Goal: Information Seeking & Learning: Learn about a topic

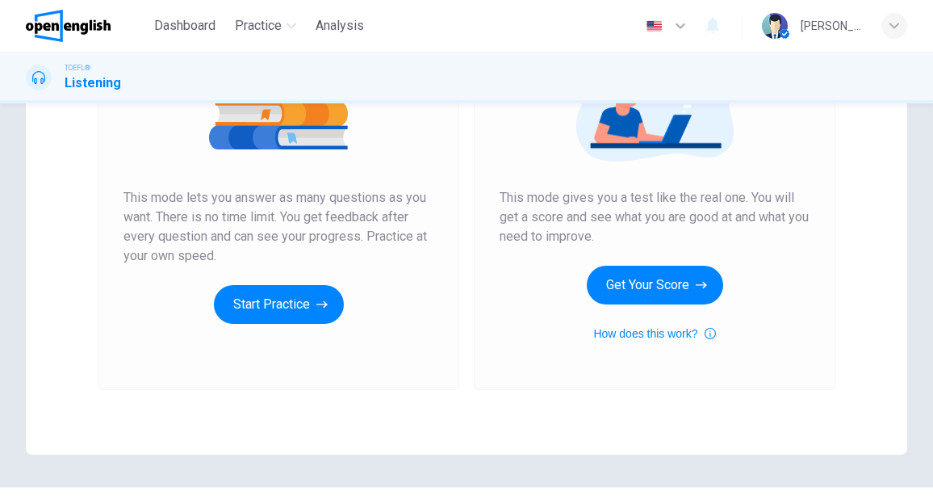
scroll to position [161, 0]
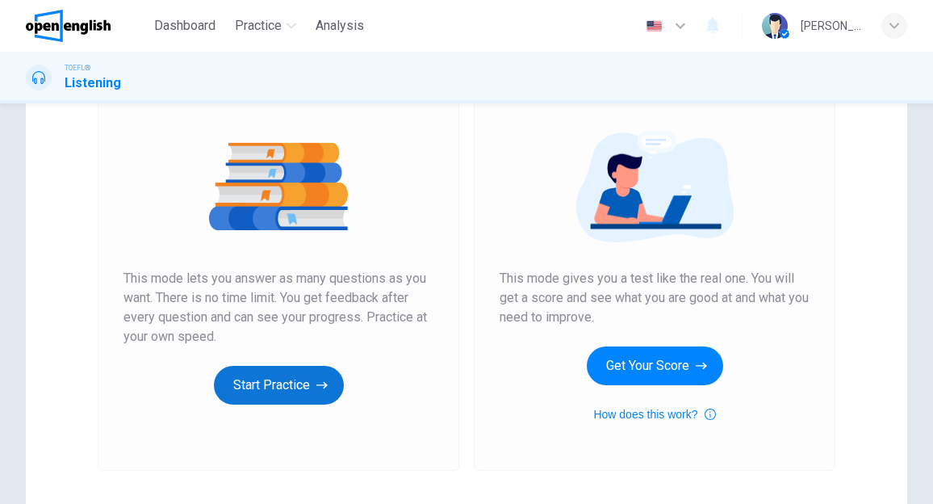
click at [239, 391] on button "Start Practice" at bounding box center [279, 385] width 130 height 39
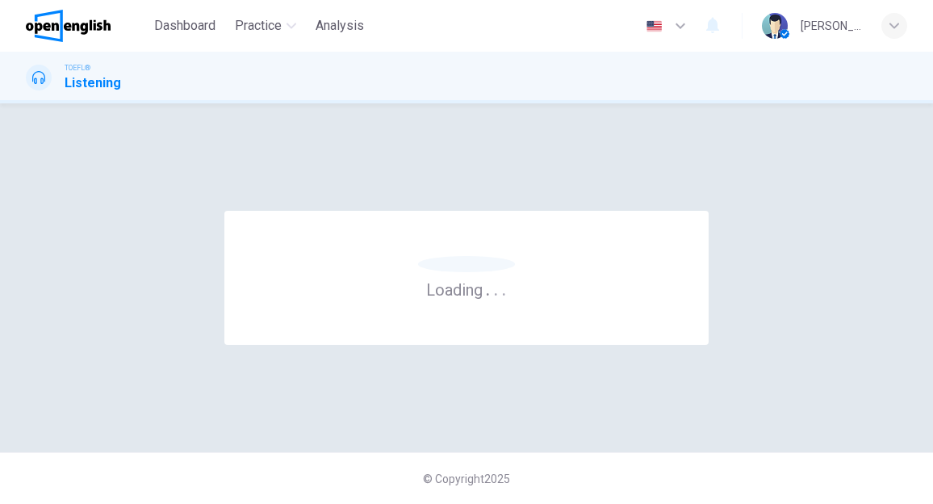
scroll to position [0, 0]
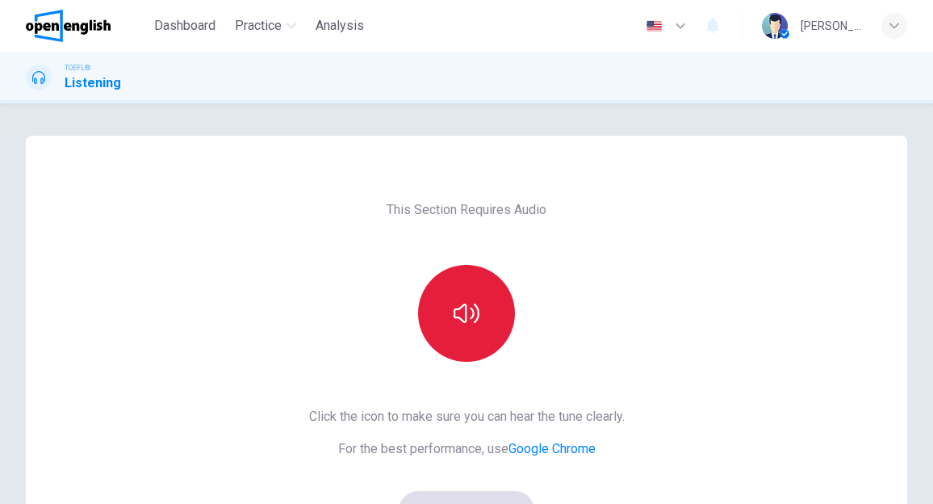
click at [460, 295] on button "button" at bounding box center [466, 313] width 97 height 97
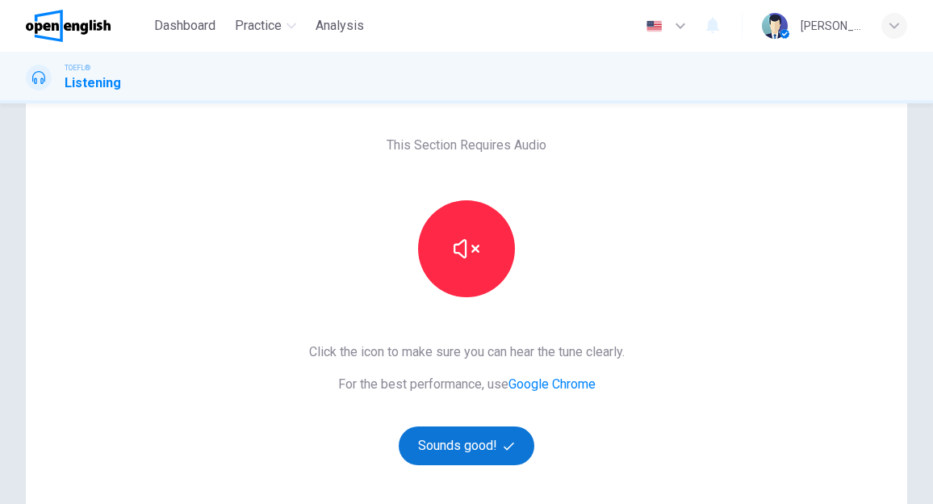
scroll to position [161, 0]
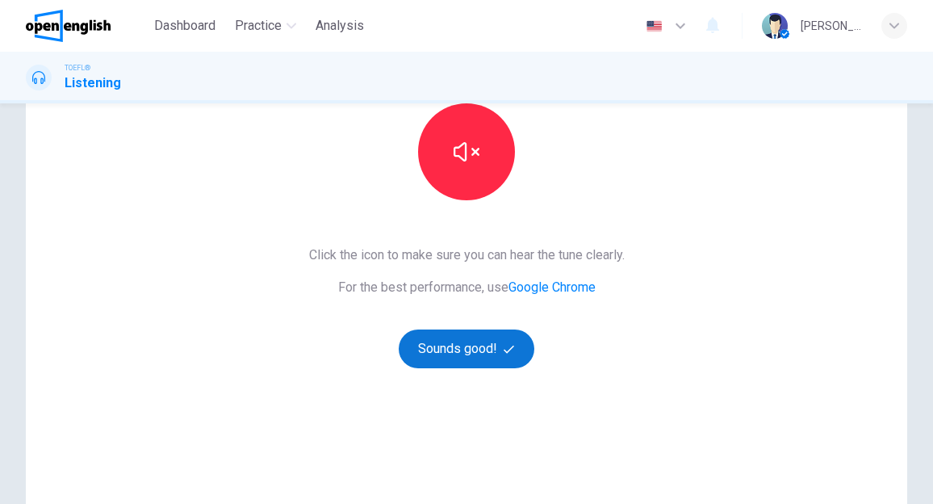
click at [437, 344] on button "Sounds good!" at bounding box center [467, 348] width 136 height 39
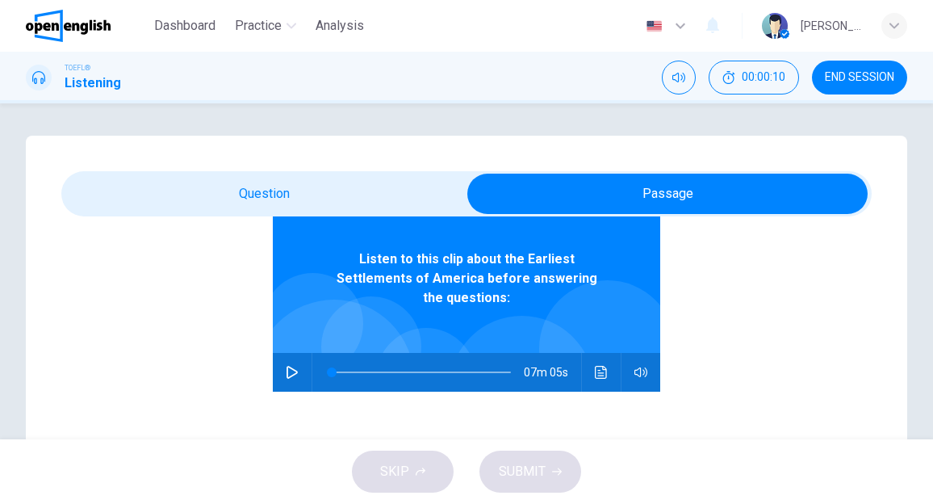
scroll to position [90, 0]
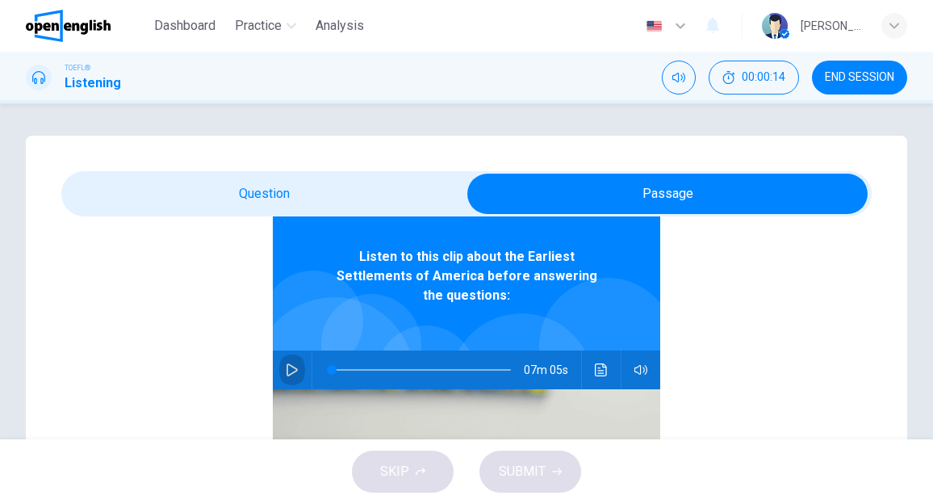
click at [287, 363] on icon "button" at bounding box center [292, 369] width 11 height 13
click at [287, 365] on icon "button" at bounding box center [291, 370] width 9 height 10
click at [286, 363] on icon "button" at bounding box center [292, 369] width 13 height 13
type input "**"
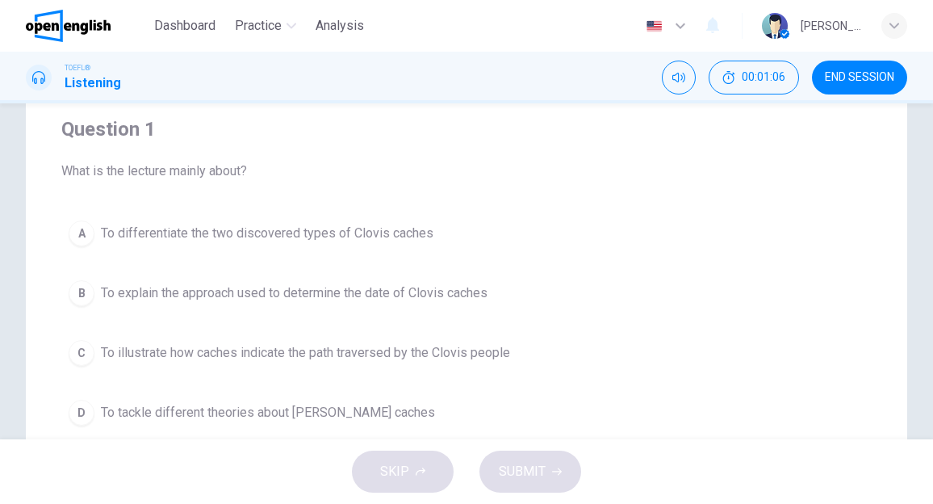
scroll to position [161, 0]
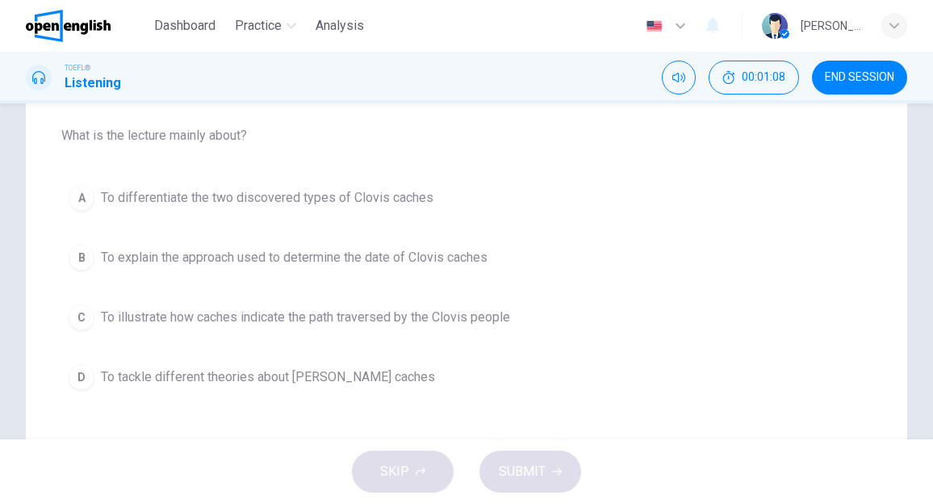
click at [454, 316] on span "To illustrate how caches indicate the path traversed by the Clovis people" at bounding box center [305, 316] width 409 height 19
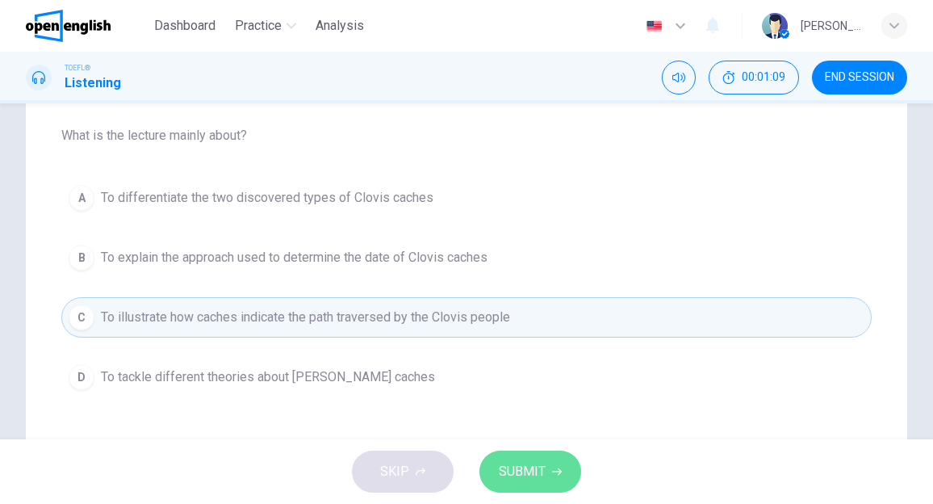
click at [534, 468] on span "SUBMIT" at bounding box center [522, 471] width 47 height 23
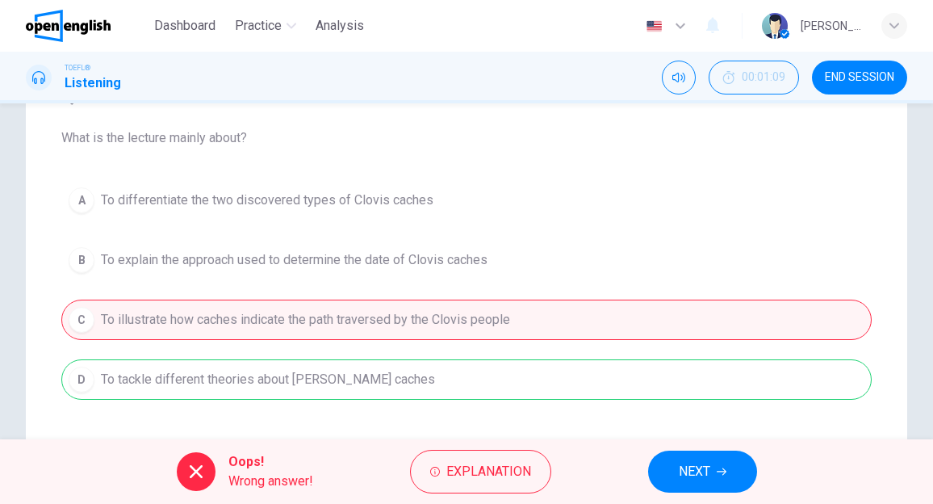
scroll to position [0, 0]
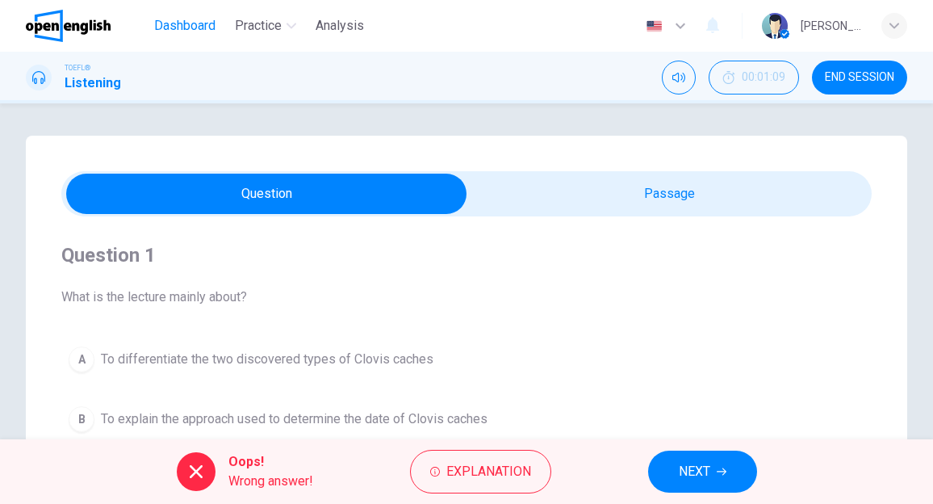
click at [190, 28] on span "Dashboard" at bounding box center [184, 25] width 61 height 19
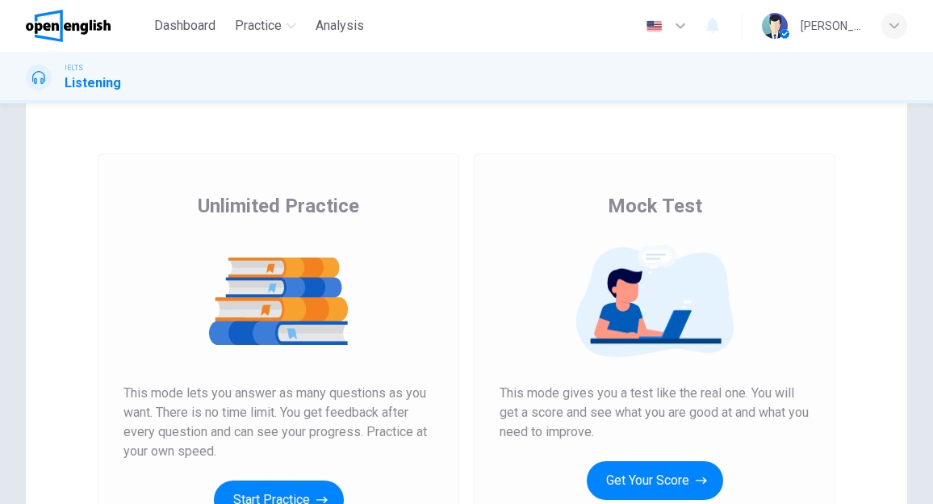
scroll to position [161, 0]
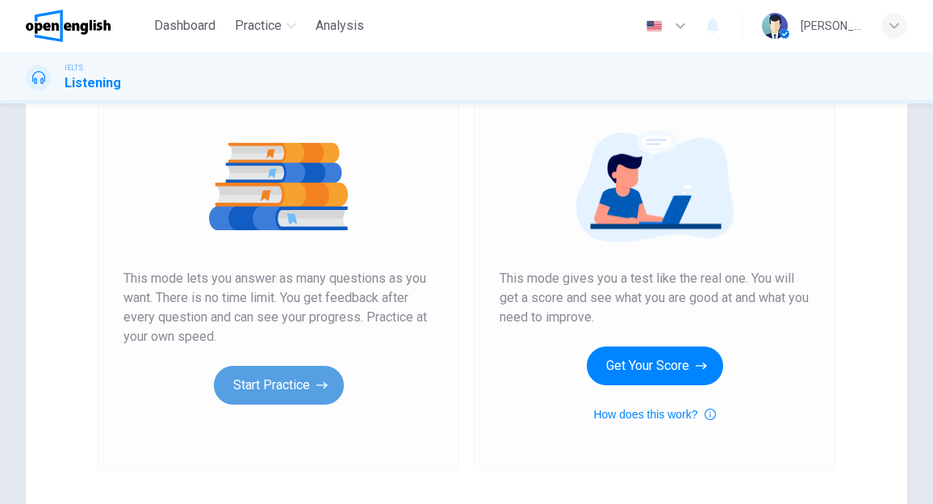
click at [290, 382] on button "Start Practice" at bounding box center [279, 385] width 130 height 39
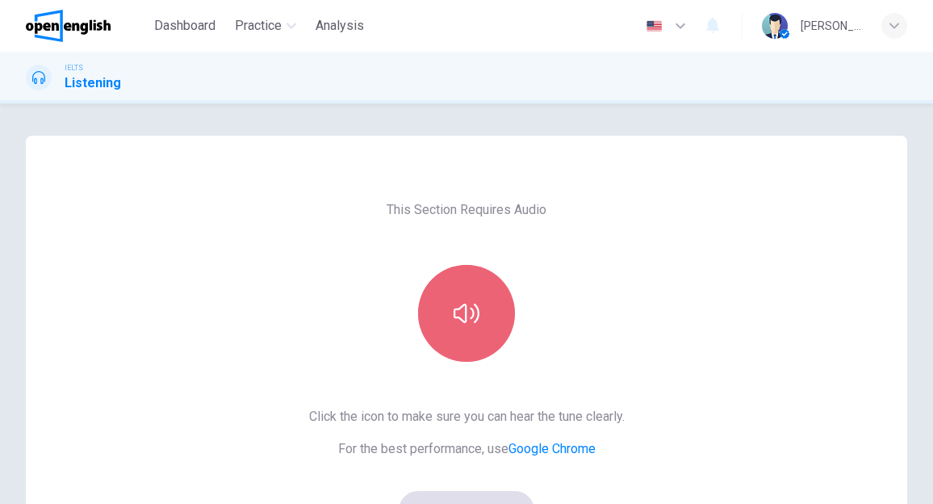
click at [476, 331] on button "button" at bounding box center [466, 313] width 97 height 97
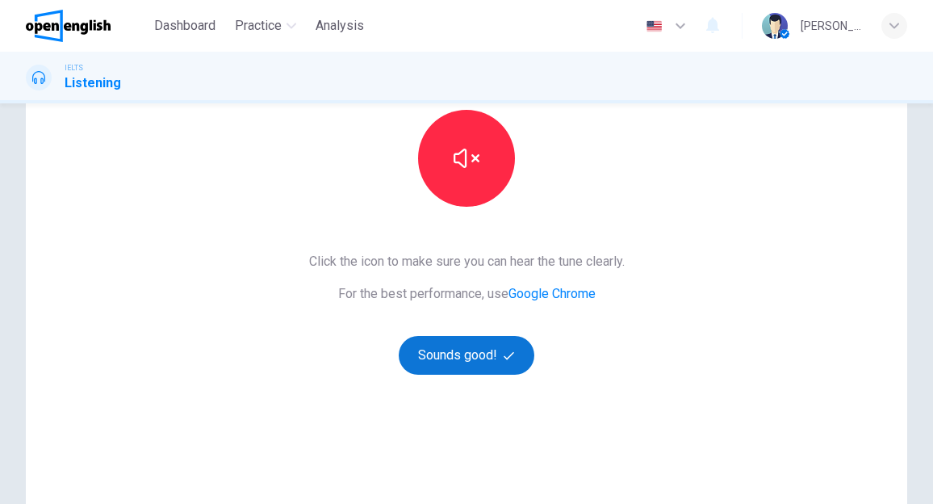
scroll to position [161, 0]
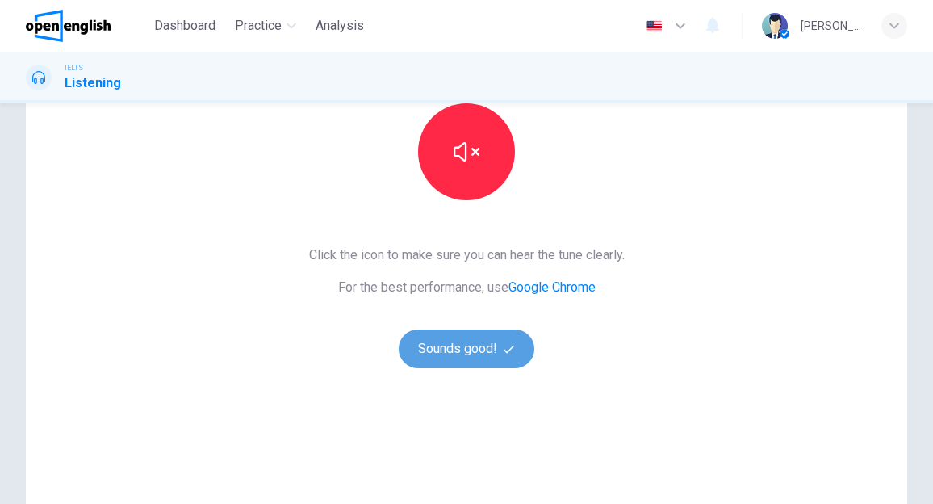
click at [473, 353] on button "Sounds good!" at bounding box center [467, 348] width 136 height 39
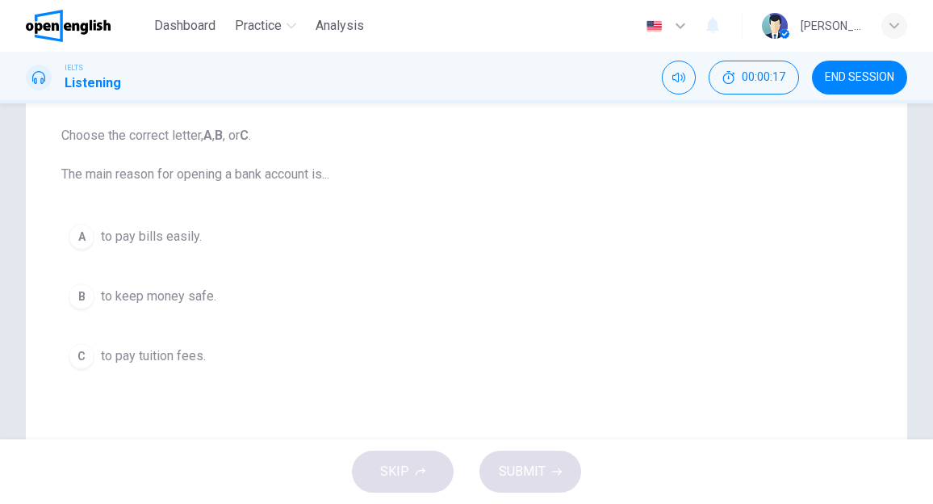
scroll to position [81, 0]
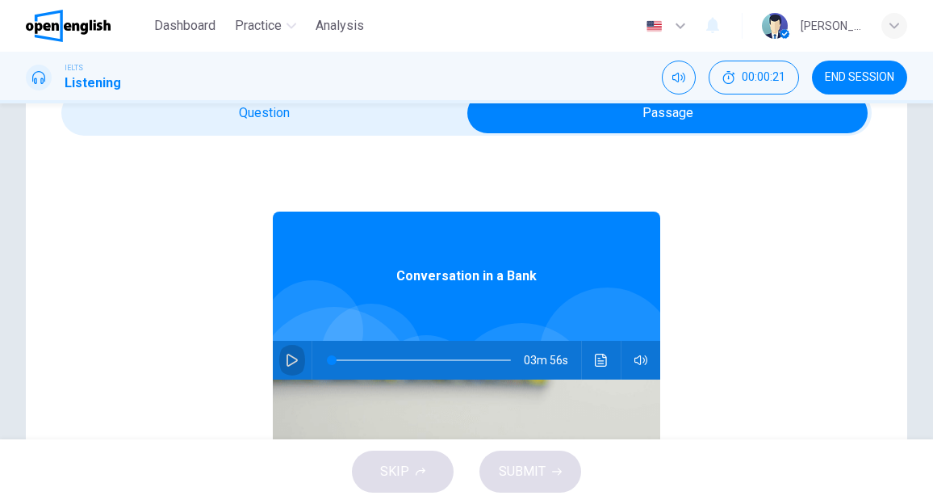
click at [287, 354] on icon "button" at bounding box center [292, 359] width 11 height 13
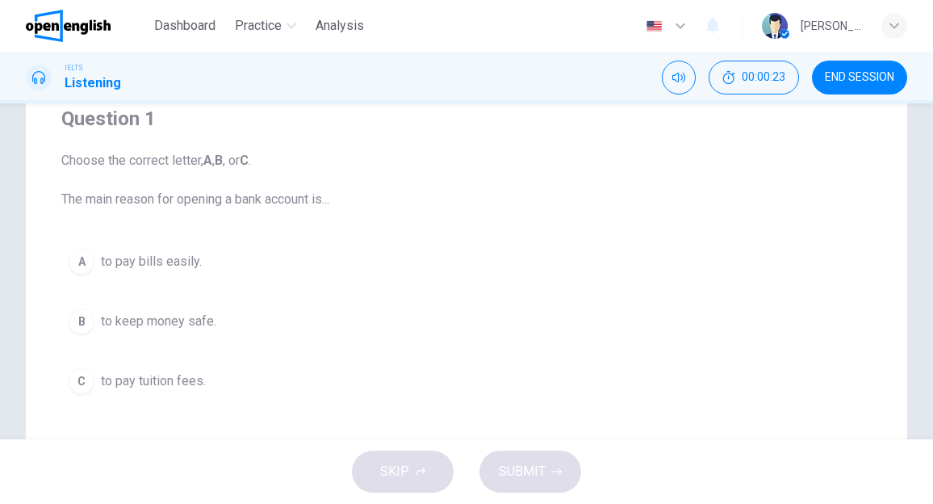
scroll to position [161, 0]
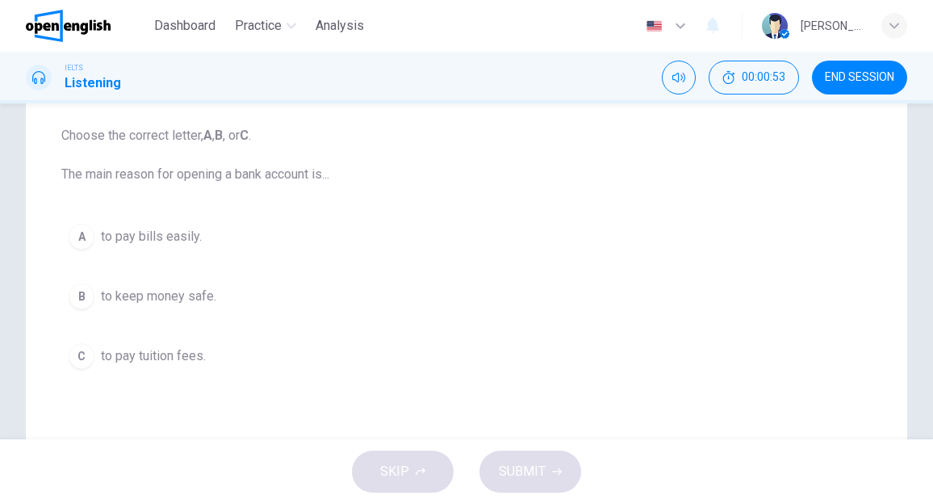
click at [160, 235] on span "to pay bills easily." at bounding box center [151, 236] width 101 height 19
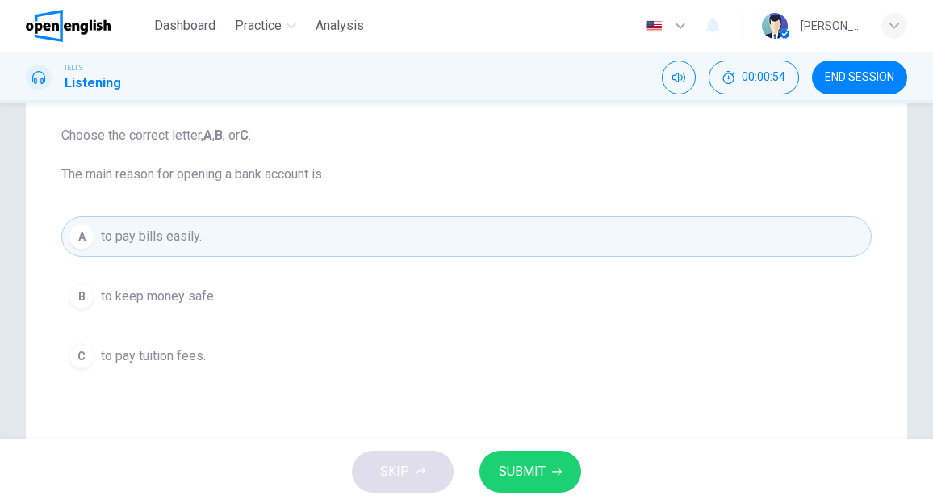
click at [517, 479] on span "SUBMIT" at bounding box center [522, 471] width 47 height 23
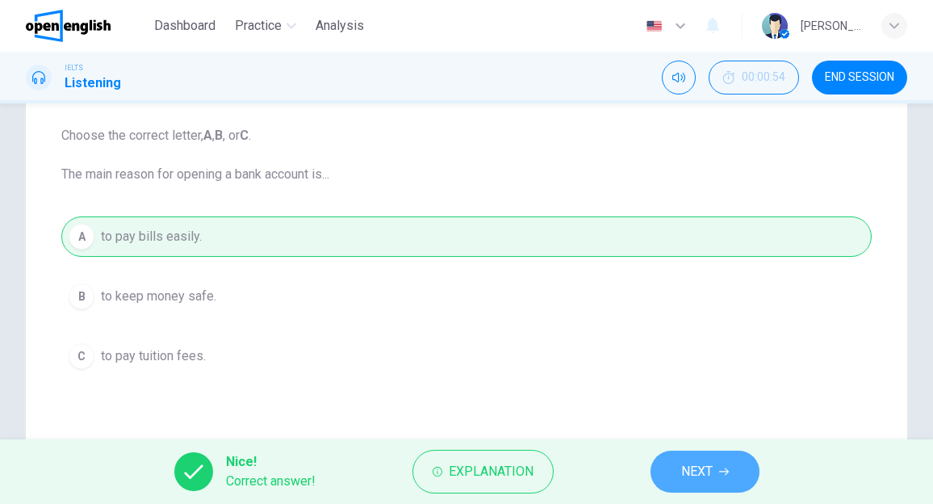
click at [689, 475] on span "NEXT" at bounding box center [696, 471] width 31 height 23
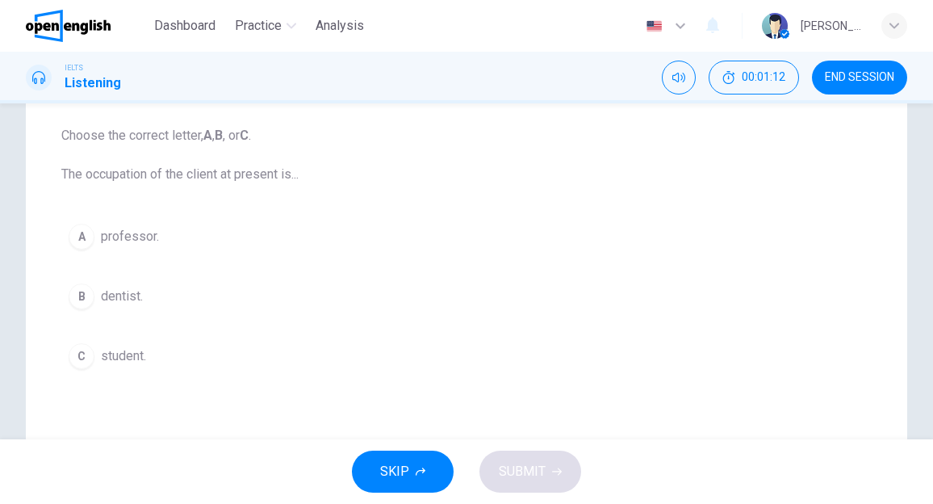
click at [119, 343] on button "C student." at bounding box center [466, 356] width 810 height 40
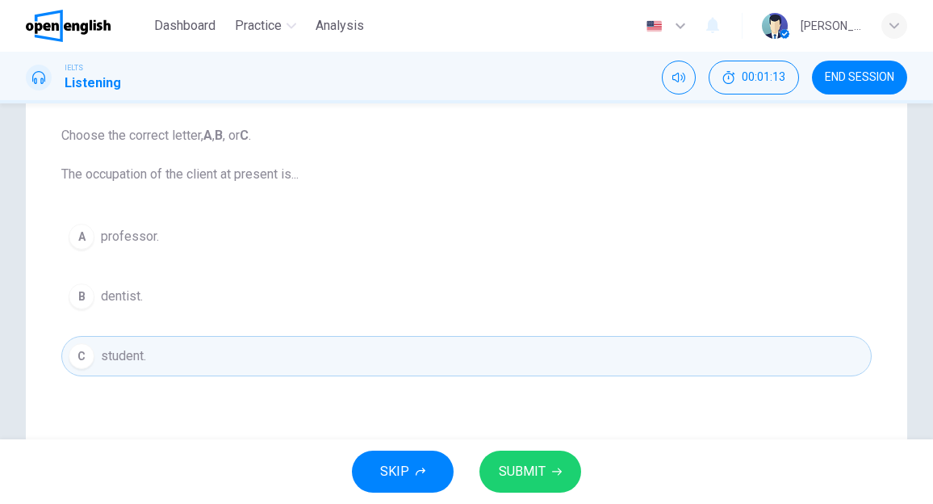
click at [531, 480] on span "SUBMIT" at bounding box center [522, 471] width 47 height 23
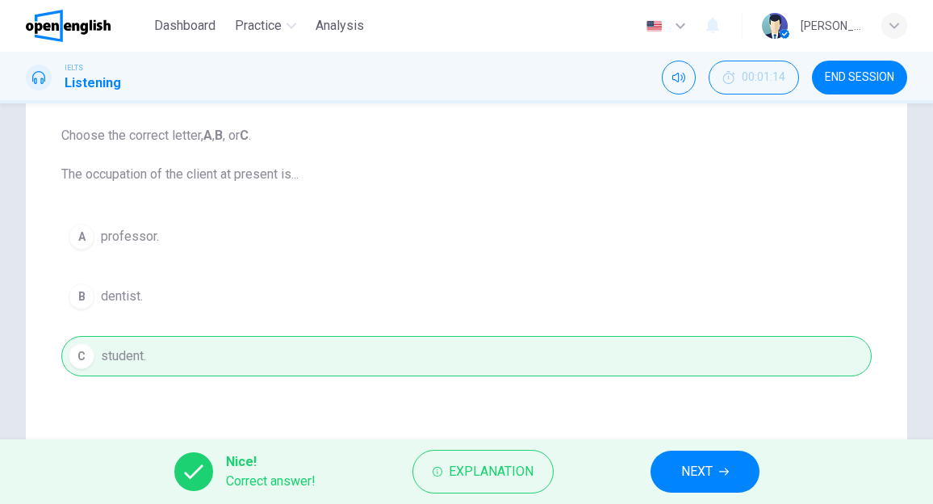
click at [681, 477] on span "NEXT" at bounding box center [696, 471] width 31 height 23
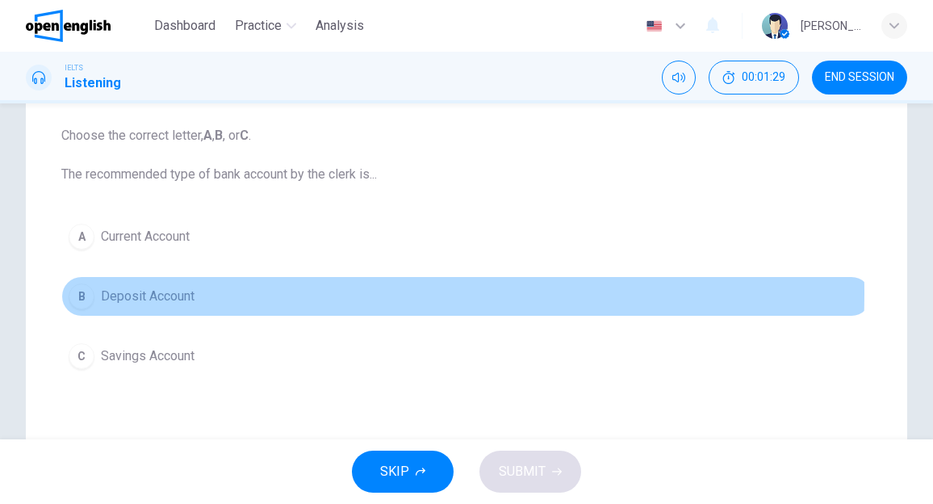
click at [174, 292] on span "Deposit Account" at bounding box center [148, 296] width 94 height 19
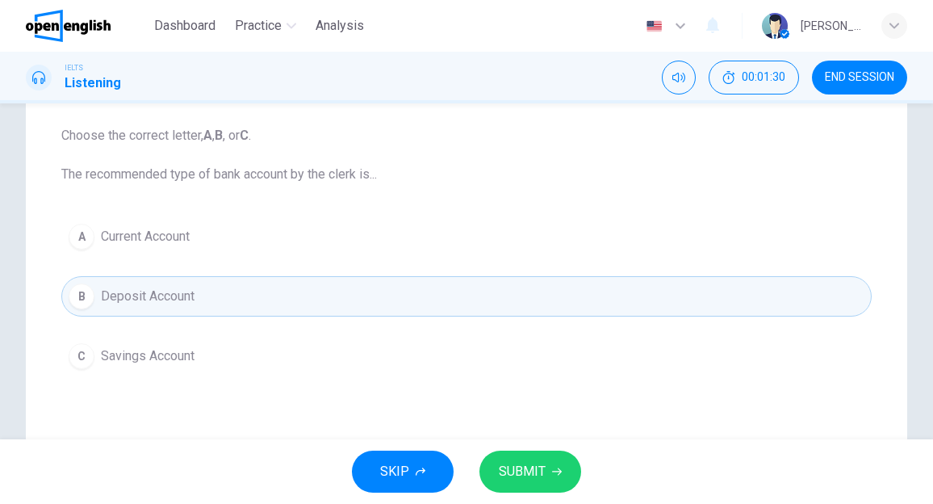
click at [535, 475] on span "SUBMIT" at bounding box center [522, 471] width 47 height 23
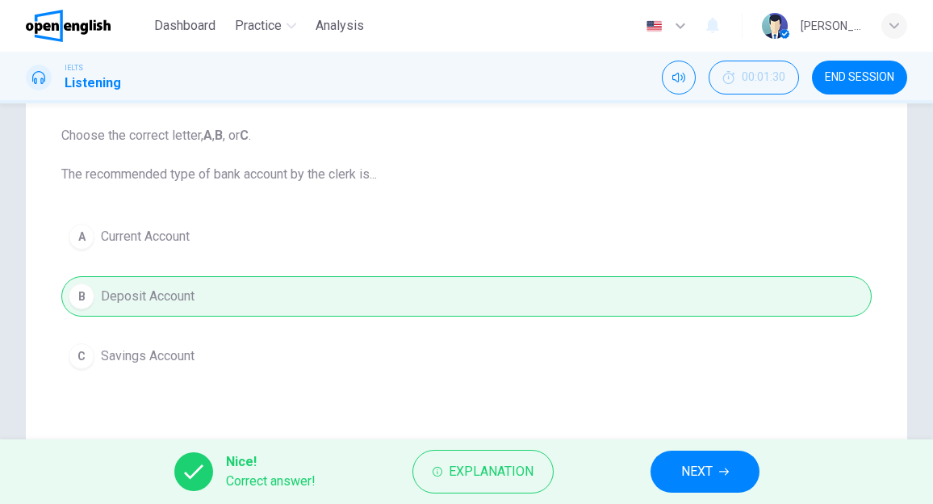
click at [694, 467] on span "NEXT" at bounding box center [696, 471] width 31 height 23
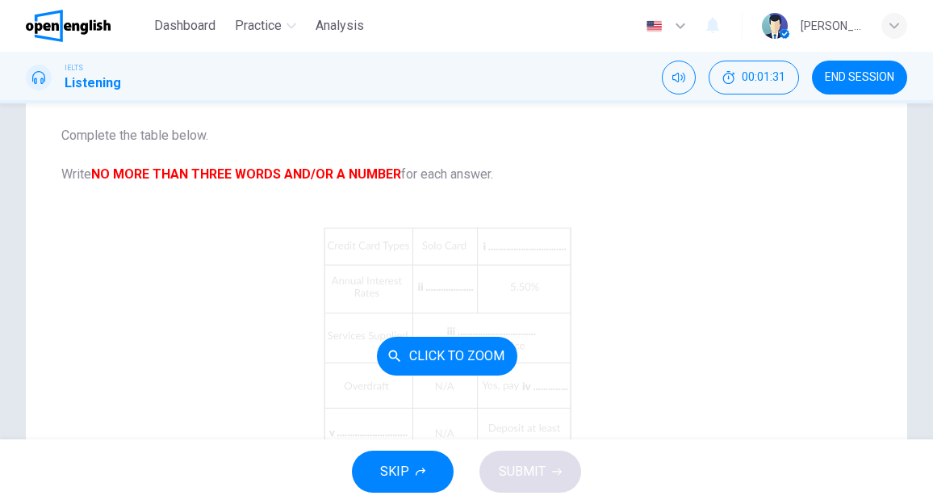
scroll to position [81, 0]
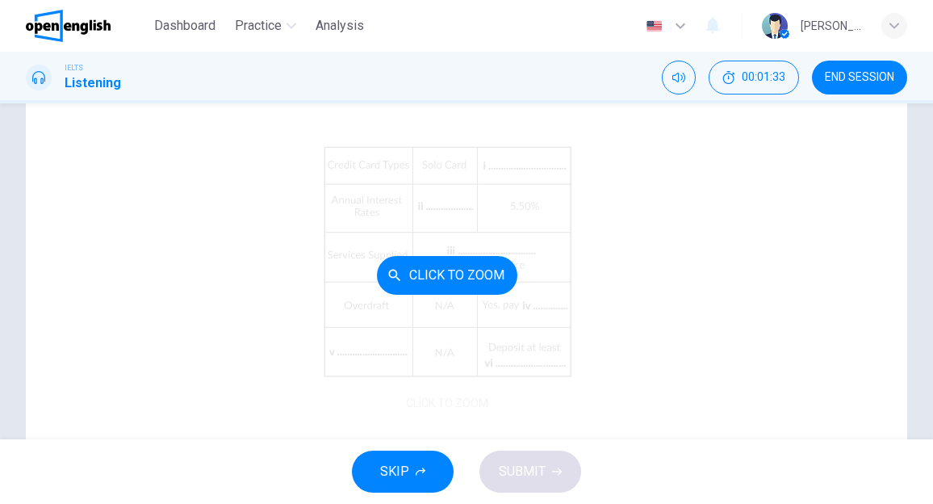
click at [457, 278] on button "Click to Zoom" at bounding box center [447, 275] width 140 height 39
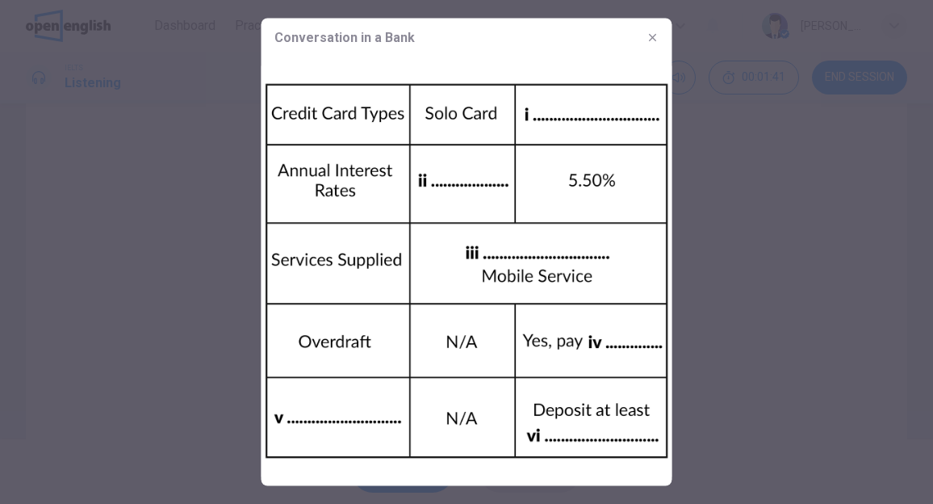
click at [701, 159] on div at bounding box center [466, 252] width 933 height 504
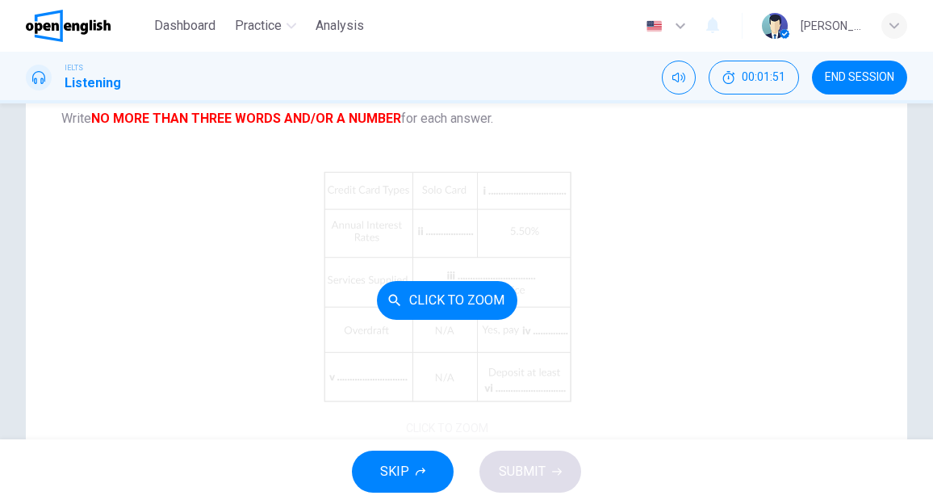
scroll to position [136, 0]
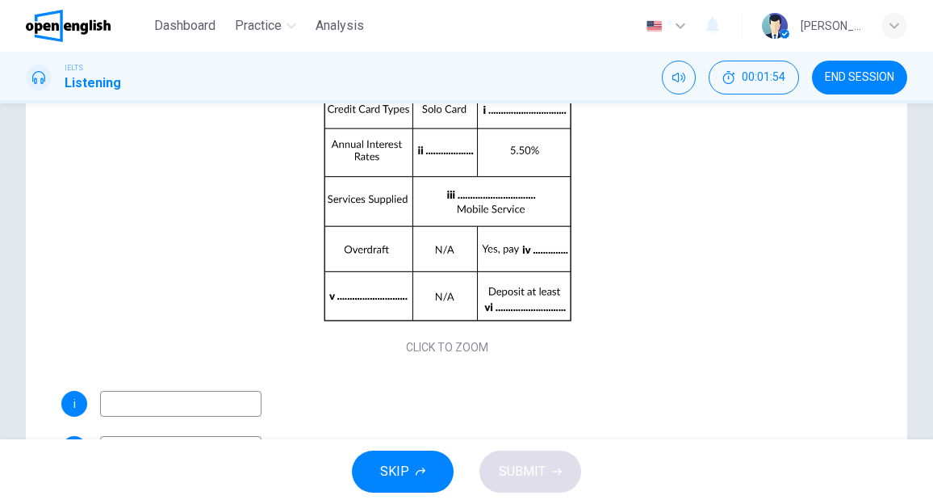
click at [190, 407] on input at bounding box center [180, 404] width 161 height 26
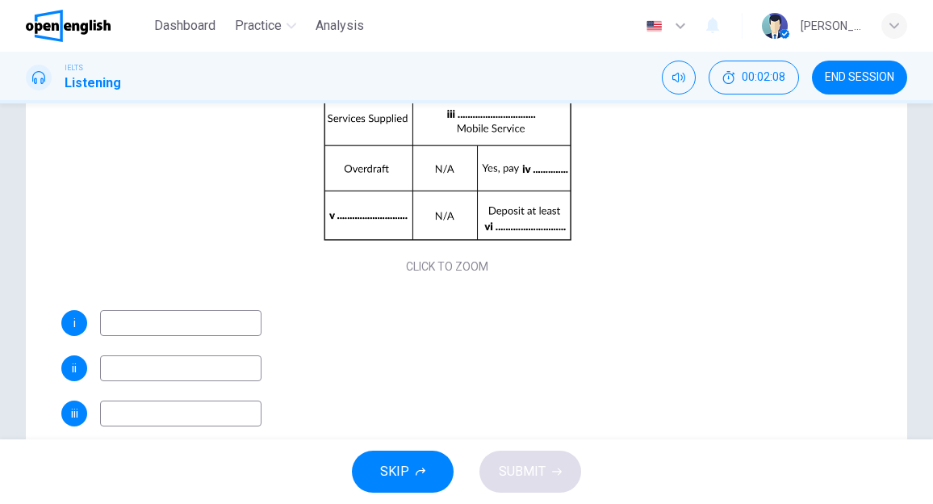
scroll to position [56, 0]
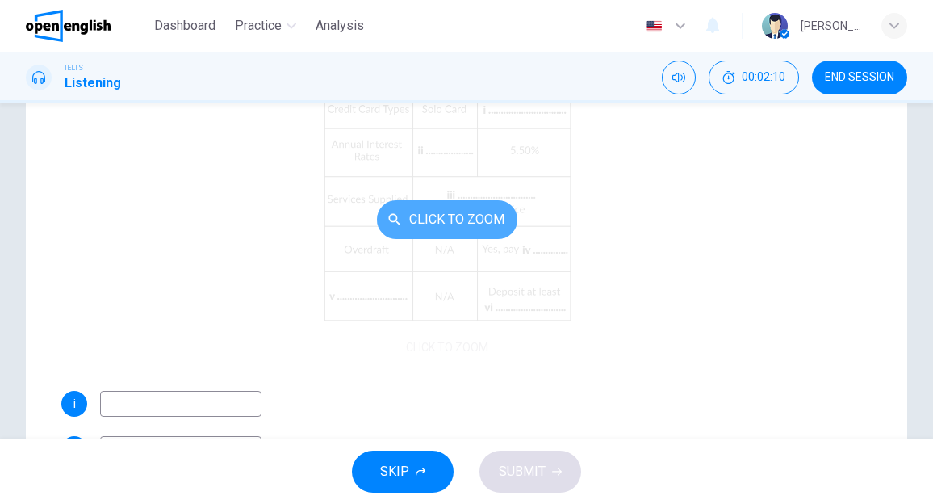
click at [435, 216] on button "Click to Zoom" at bounding box center [447, 219] width 140 height 39
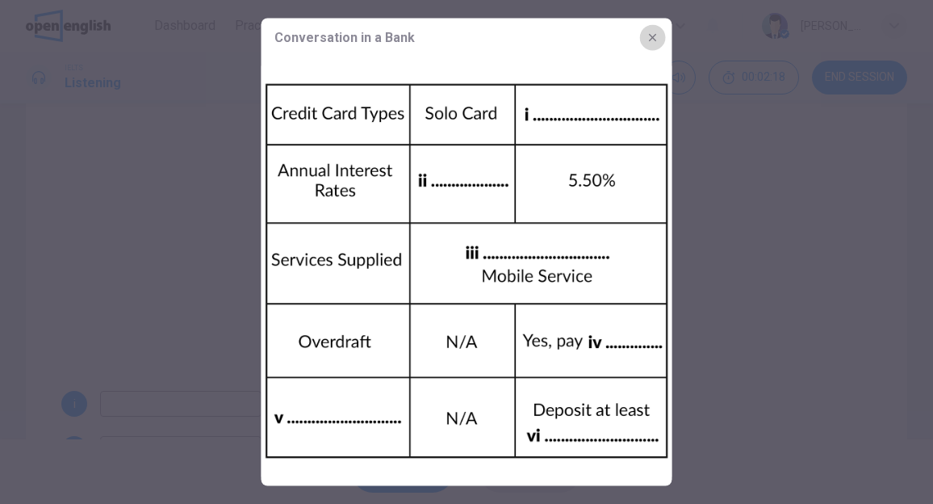
click at [655, 36] on icon "button" at bounding box center [652, 37] width 13 height 13
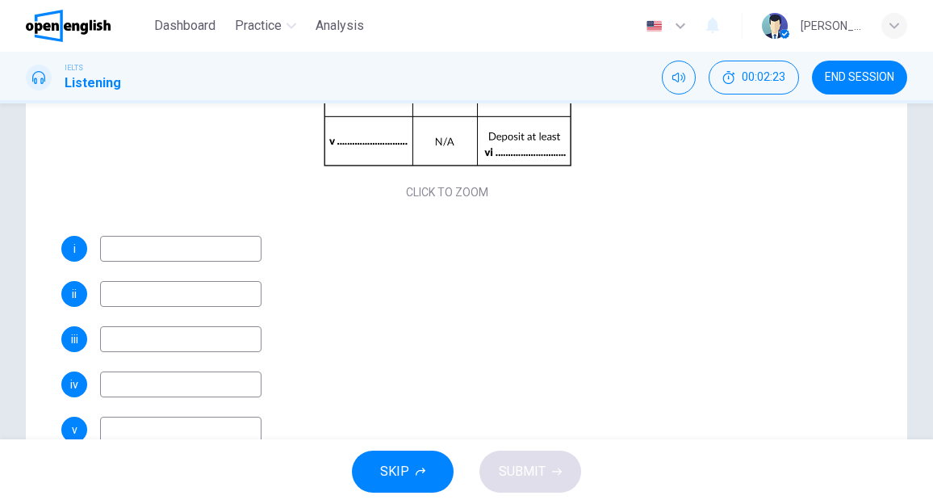
scroll to position [217, 0]
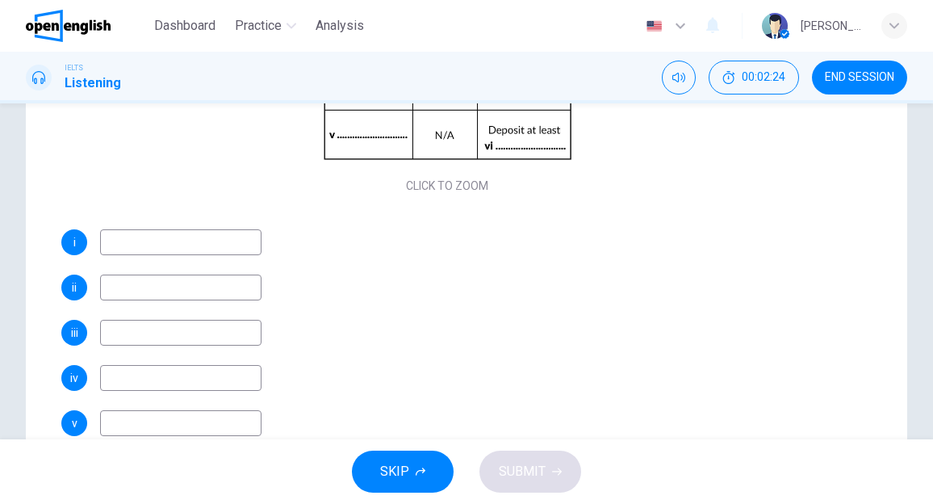
click at [142, 335] on input at bounding box center [180, 333] width 161 height 26
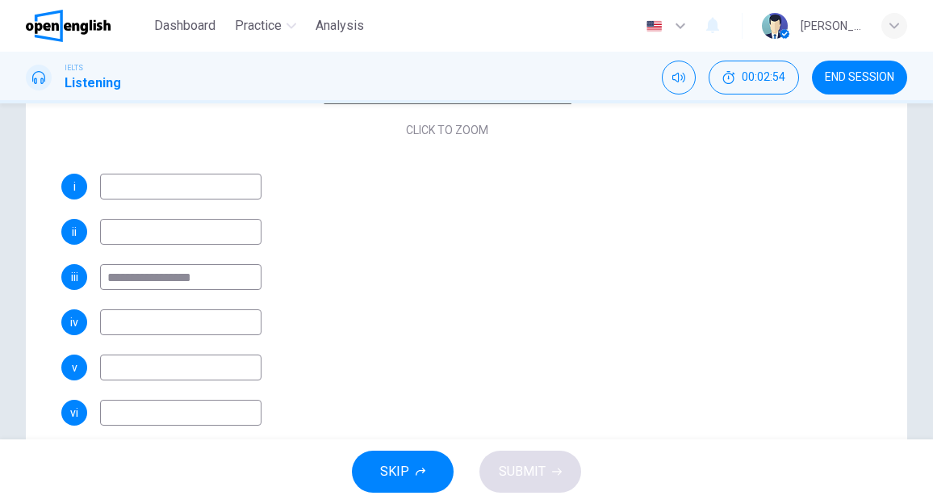
scroll to position [323, 0]
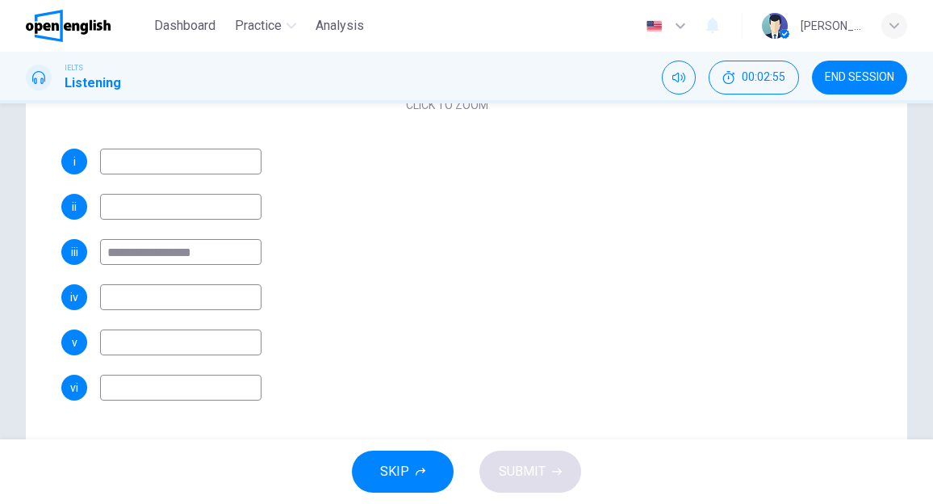
type input "**********"
click at [126, 302] on input at bounding box center [180, 297] width 161 height 26
type input "**********"
click at [533, 277] on div "**********" at bounding box center [447, 275] width 772 height 252
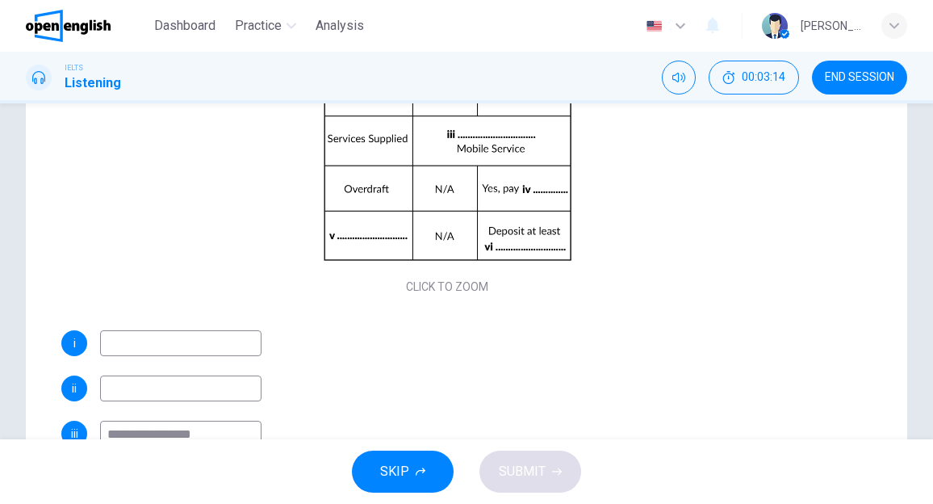
scroll to position [217, 0]
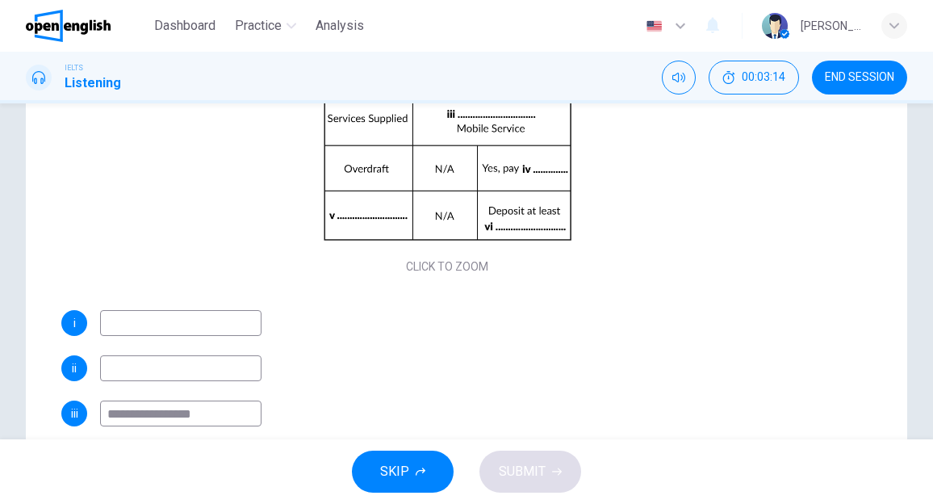
click at [163, 330] on input at bounding box center [180, 323] width 161 height 26
type input "**********"
click at [504, 328] on div "**********" at bounding box center [447, 323] width 772 height 26
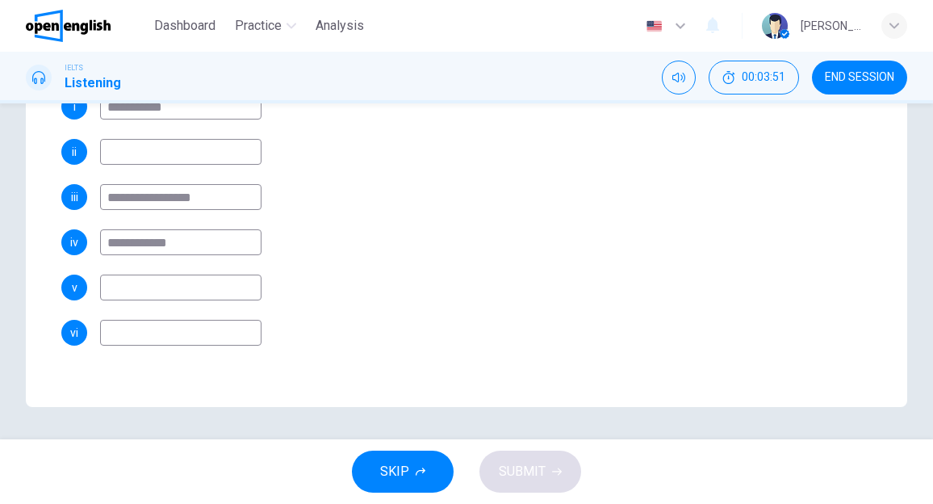
scroll to position [136, 0]
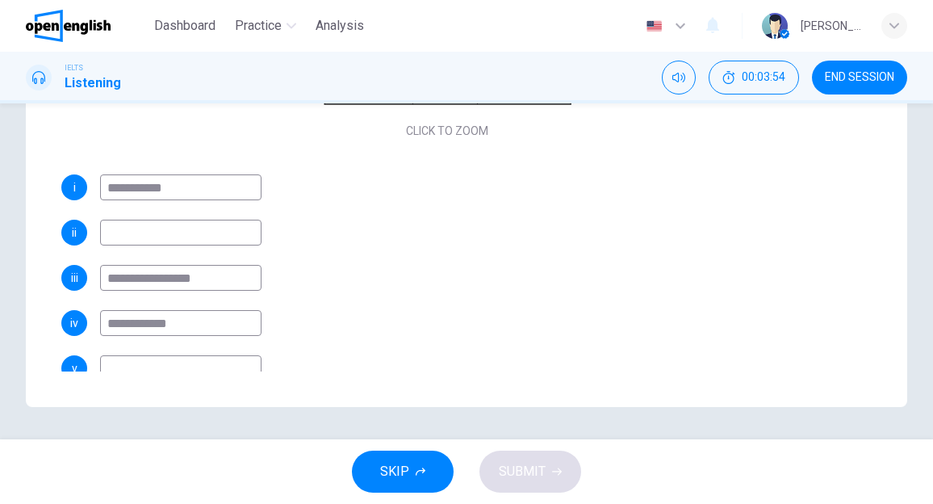
click at [194, 236] on input at bounding box center [180, 233] width 161 height 26
click at [533, 475] on div "SKIP SUBMIT" at bounding box center [466, 471] width 933 height 65
click at [161, 232] on input at bounding box center [180, 233] width 161 height 26
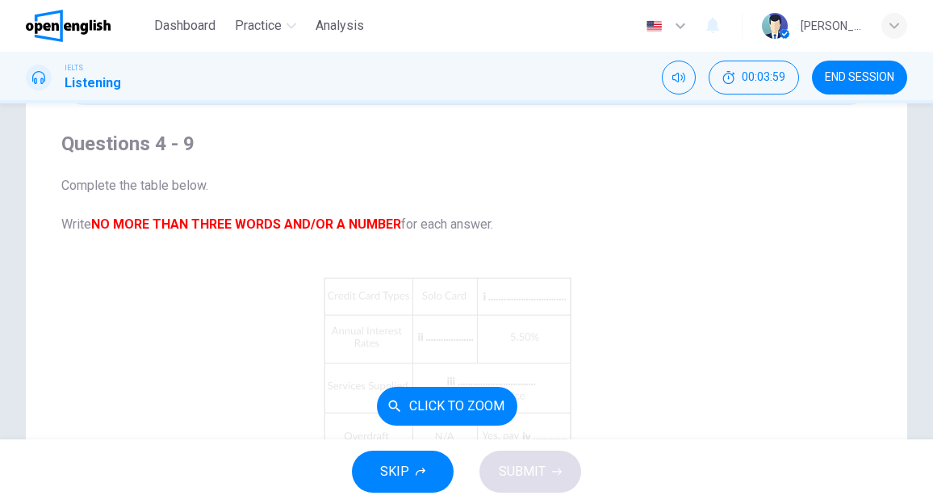
scroll to position [0, 0]
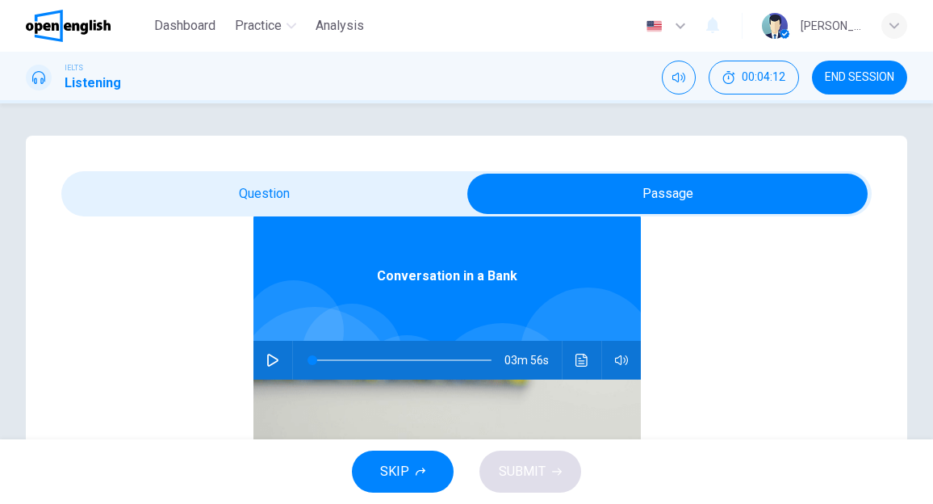
click at [397, 358] on span at bounding box center [401, 360] width 179 height 23
click at [260, 358] on button "button" at bounding box center [273, 360] width 26 height 39
click at [376, 360] on span at bounding box center [401, 360] width 179 height 23
click at [353, 359] on span at bounding box center [401, 360] width 179 height 23
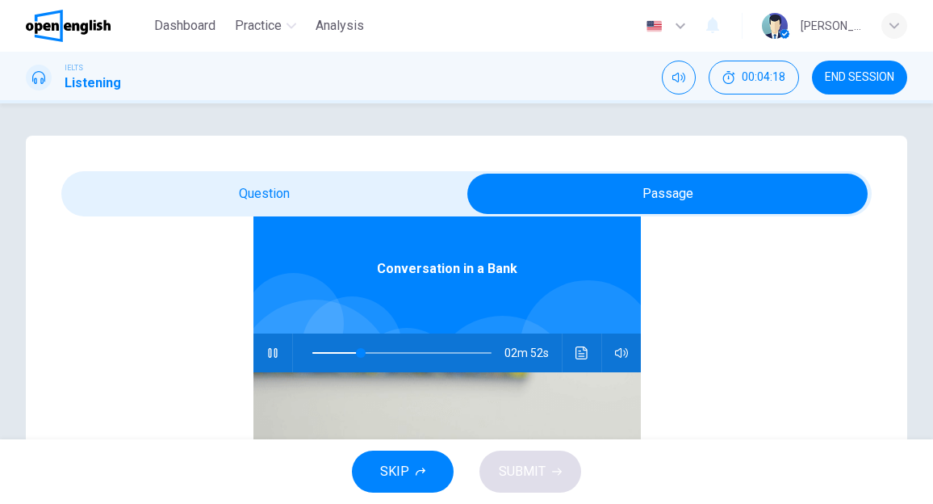
scroll to position [90, 0]
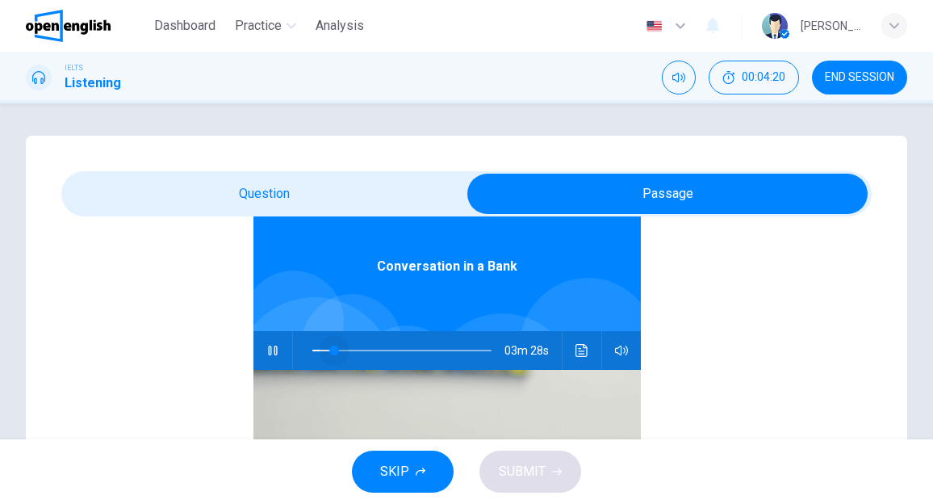
click at [325, 348] on span at bounding box center [401, 350] width 179 height 23
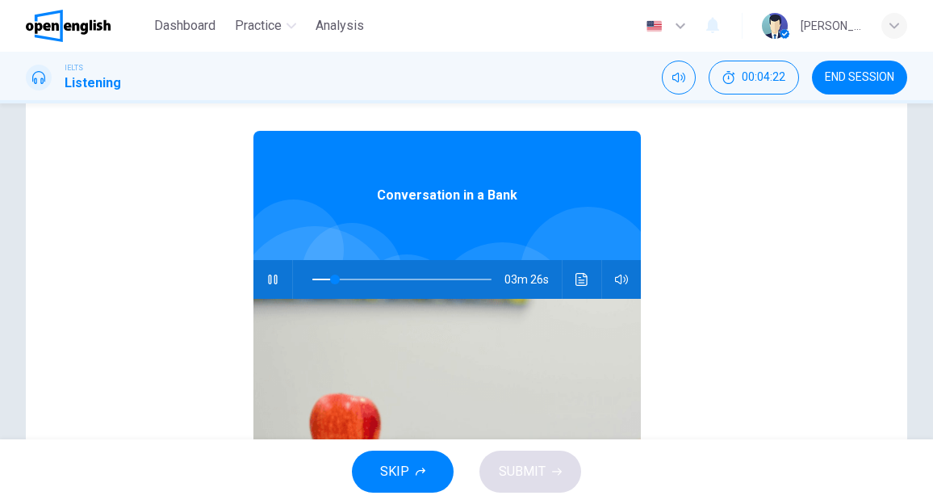
scroll to position [124, 0]
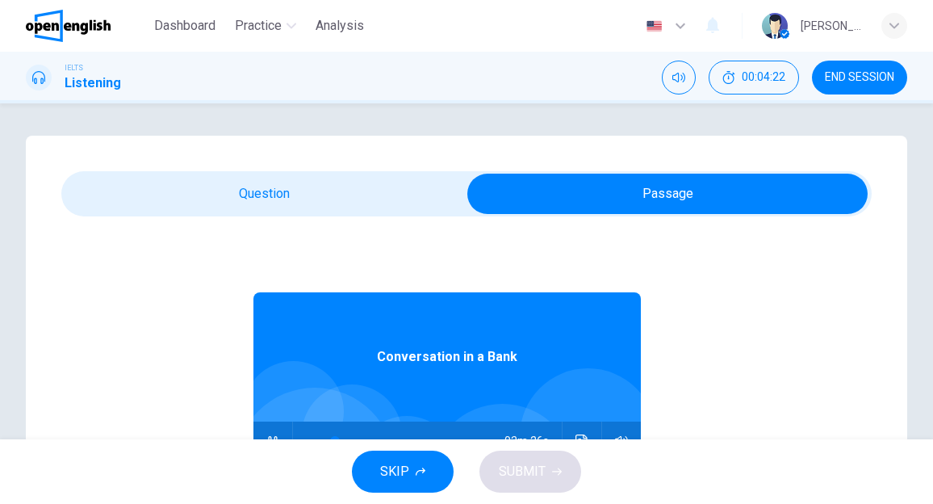
type input "**"
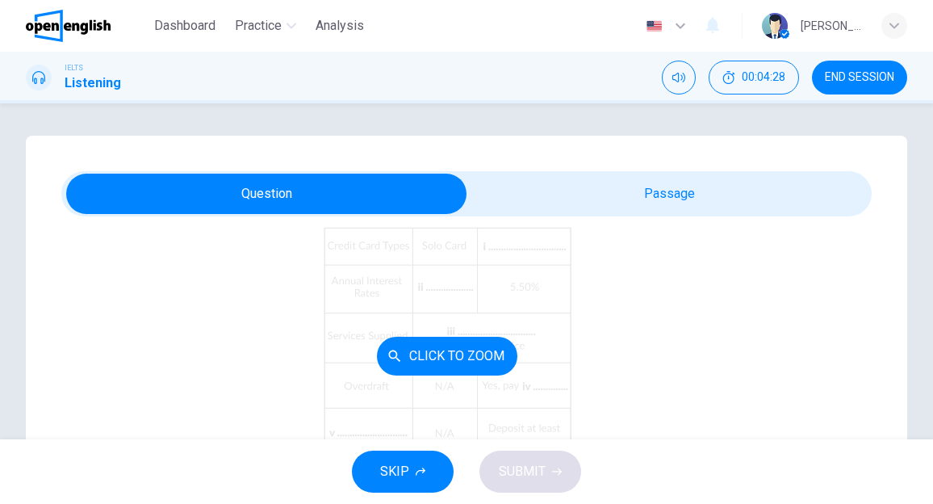
click at [679, 324] on div "Click to Zoom" at bounding box center [447, 355] width 772 height 278
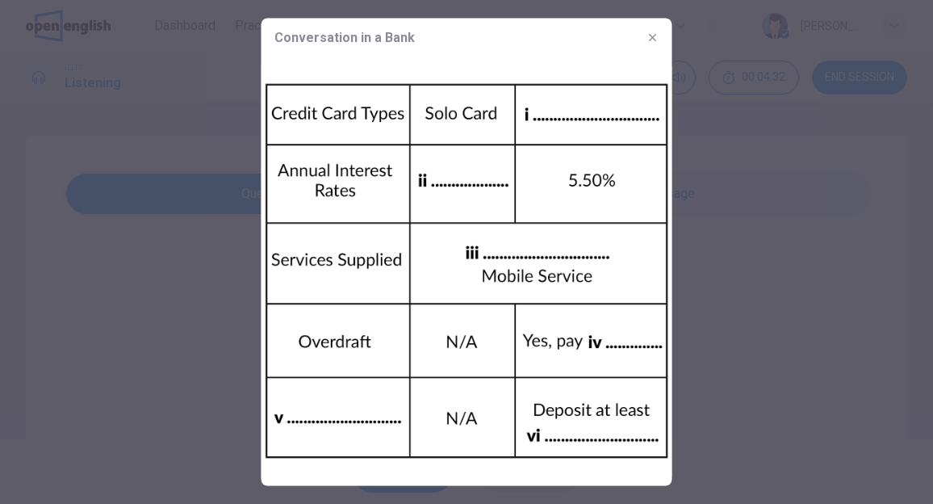
click at [654, 36] on icon "button" at bounding box center [652, 37] width 7 height 7
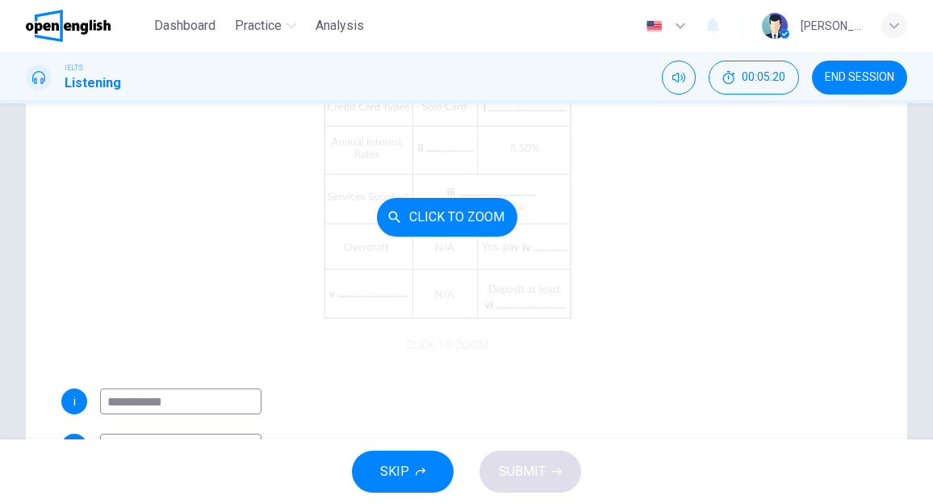
scroll to position [161, 0]
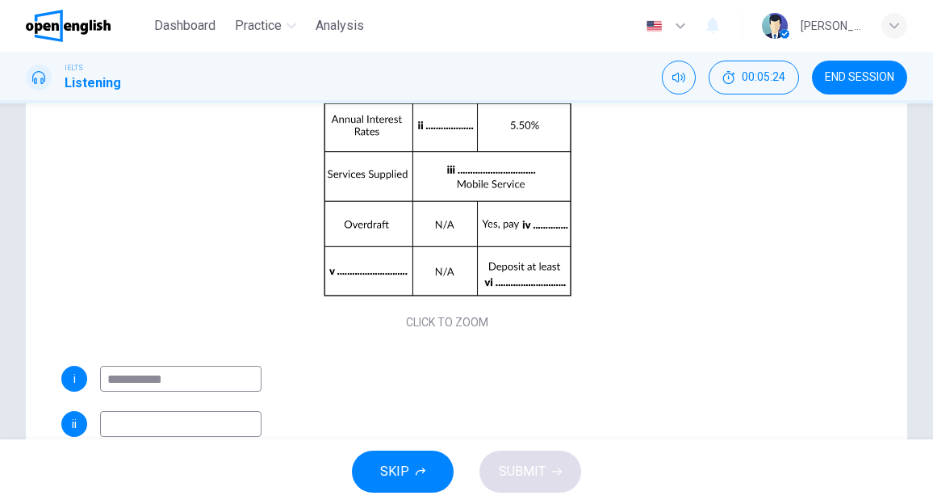
click at [197, 432] on input at bounding box center [180, 424] width 161 height 26
type input "*"
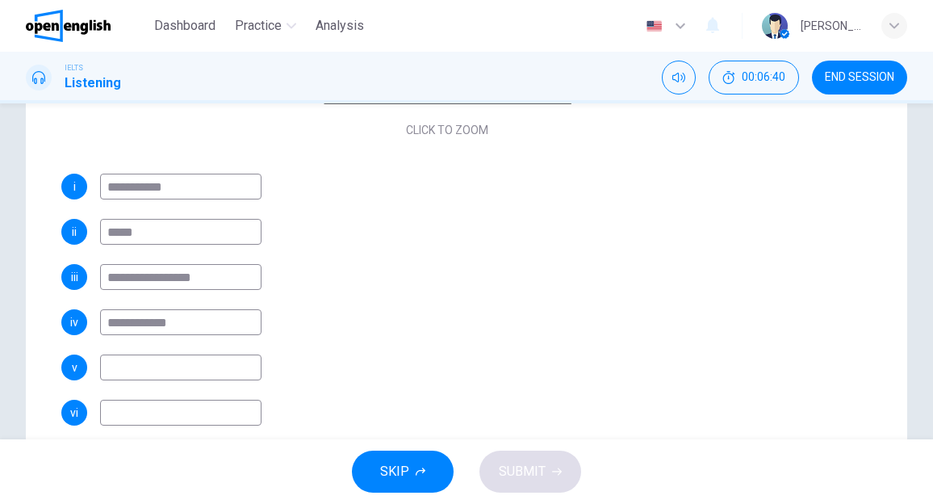
scroll to position [217, 0]
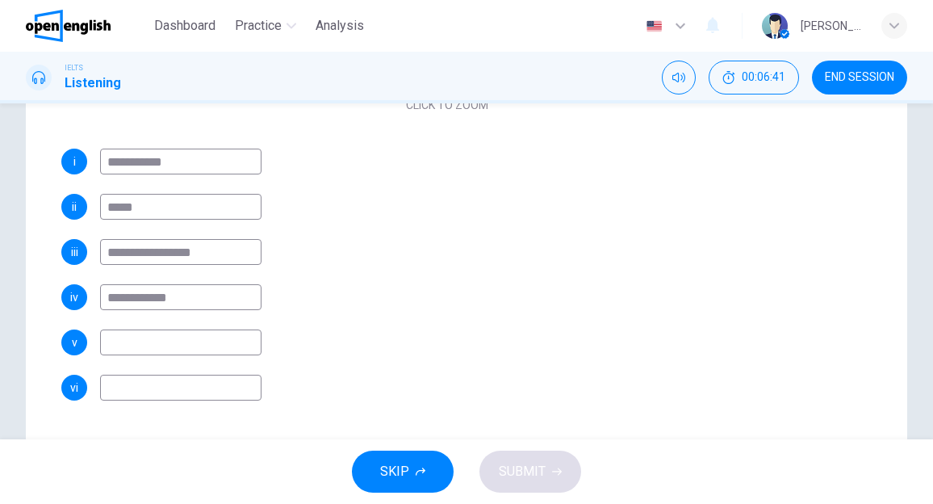
type input "*****"
click at [195, 346] on input at bounding box center [180, 342] width 161 height 26
type input "*"
type input "**********"
click at [189, 394] on input at bounding box center [180, 387] width 161 height 26
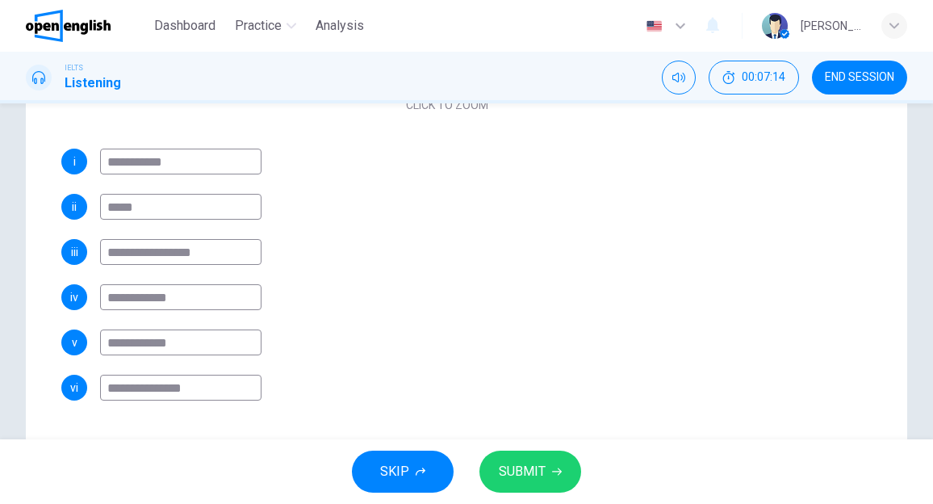
type input "**********"
click at [536, 466] on span "SUBMIT" at bounding box center [522, 471] width 47 height 23
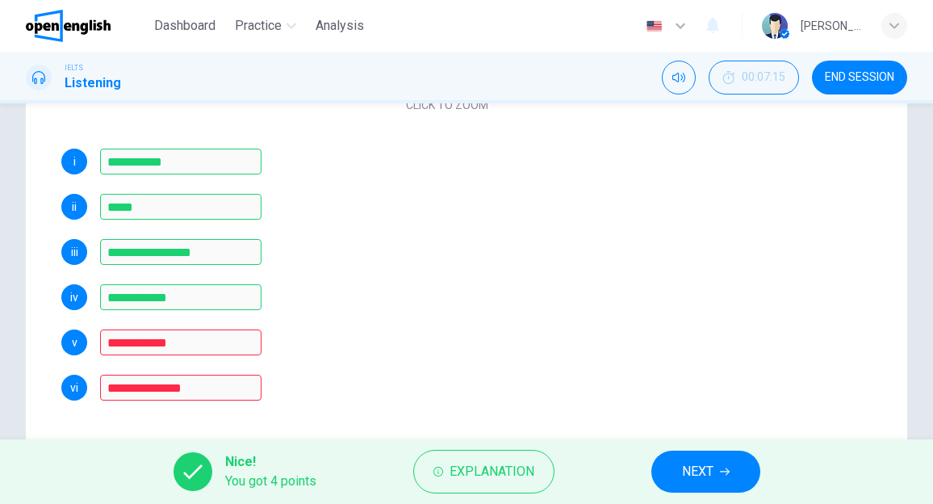
click at [702, 469] on span "NEXT" at bounding box center [697, 471] width 31 height 23
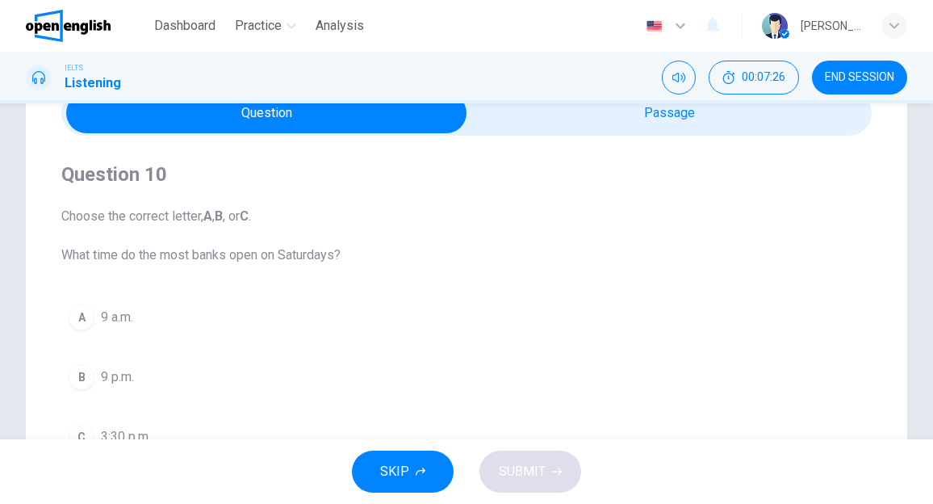
scroll to position [161, 0]
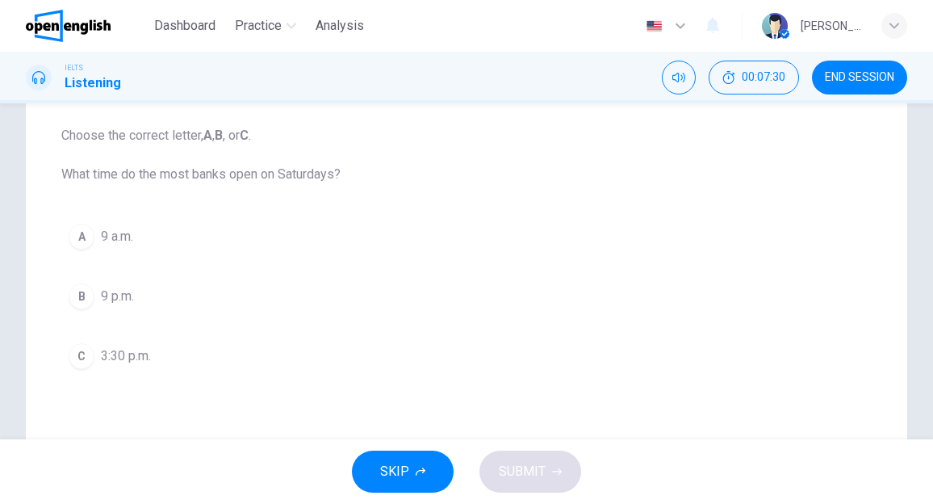
click at [123, 234] on span "9 a.m." at bounding box center [117, 236] width 32 height 19
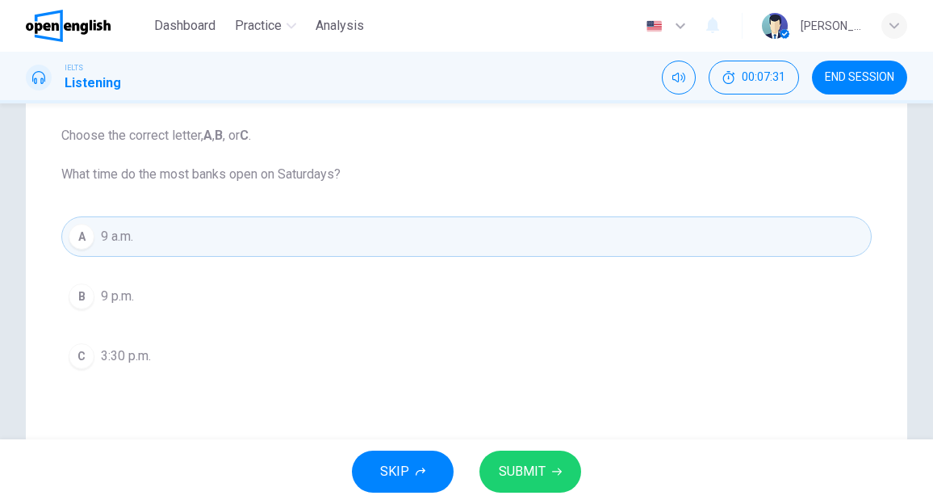
click at [519, 475] on span "SUBMIT" at bounding box center [522, 471] width 47 height 23
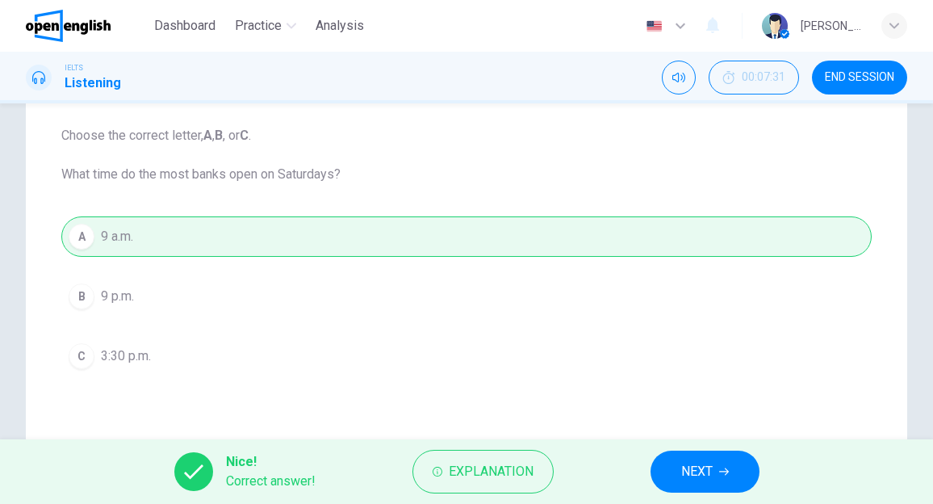
click at [684, 464] on span "NEXT" at bounding box center [696, 471] width 31 height 23
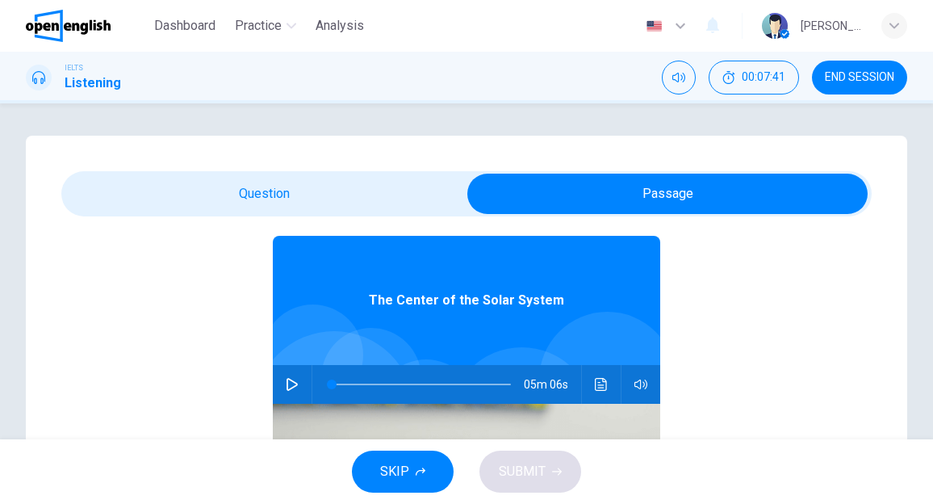
scroll to position [81, 0]
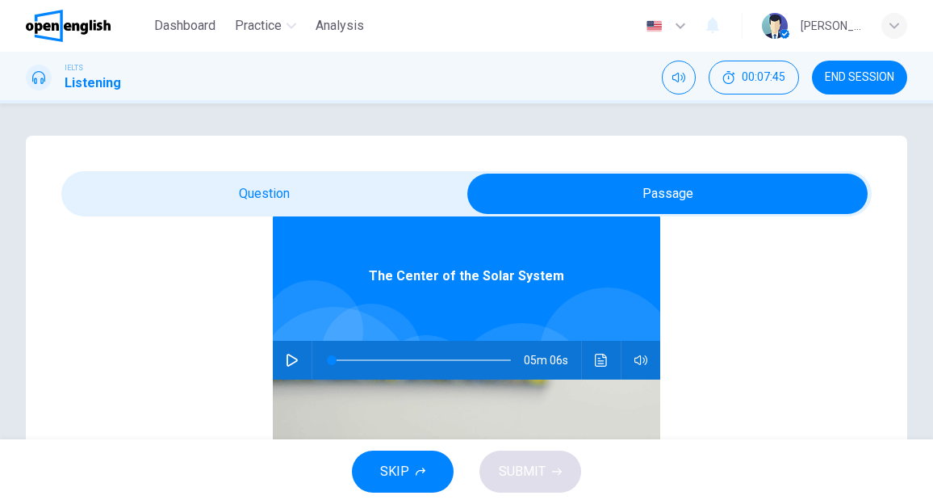
click at [287, 356] on icon "button" at bounding box center [292, 359] width 13 height 13
type input "*"
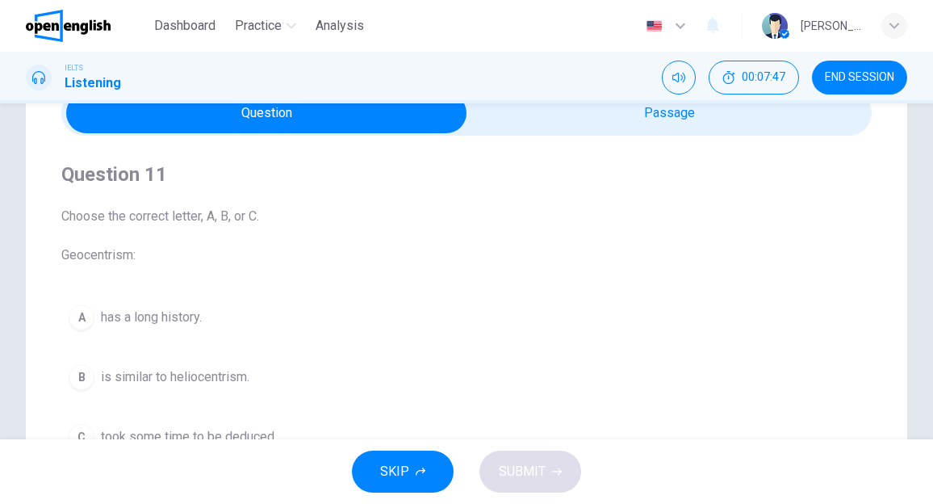
scroll to position [161, 0]
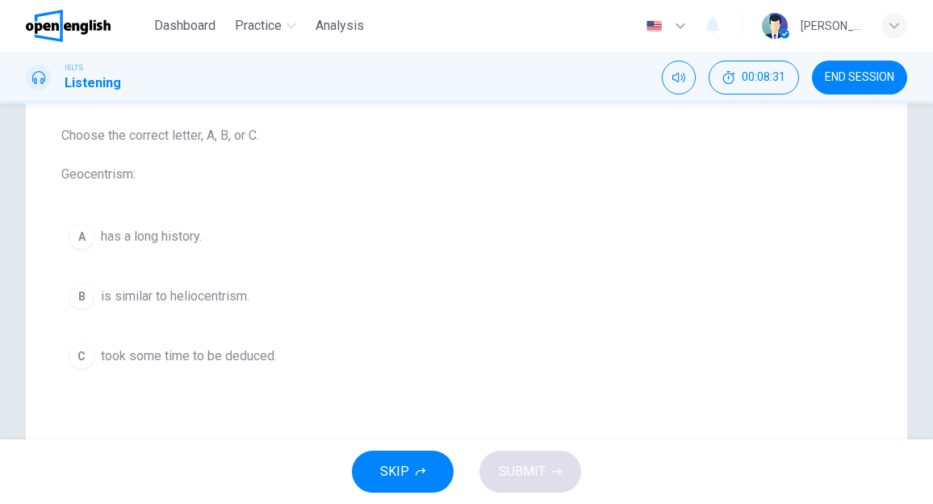
click at [203, 299] on span "is similar to heliocentrism." at bounding box center [175, 296] width 149 height 19
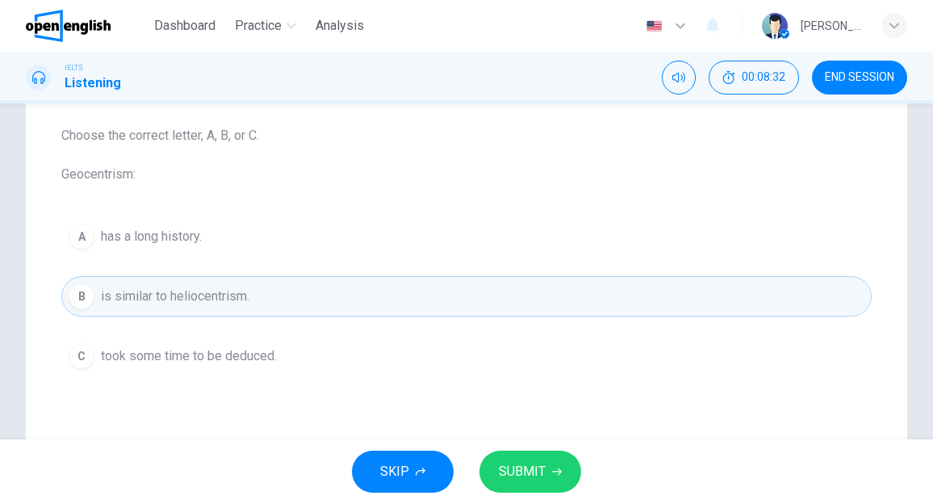
click at [546, 471] on button "SUBMIT" at bounding box center [530, 471] width 102 height 42
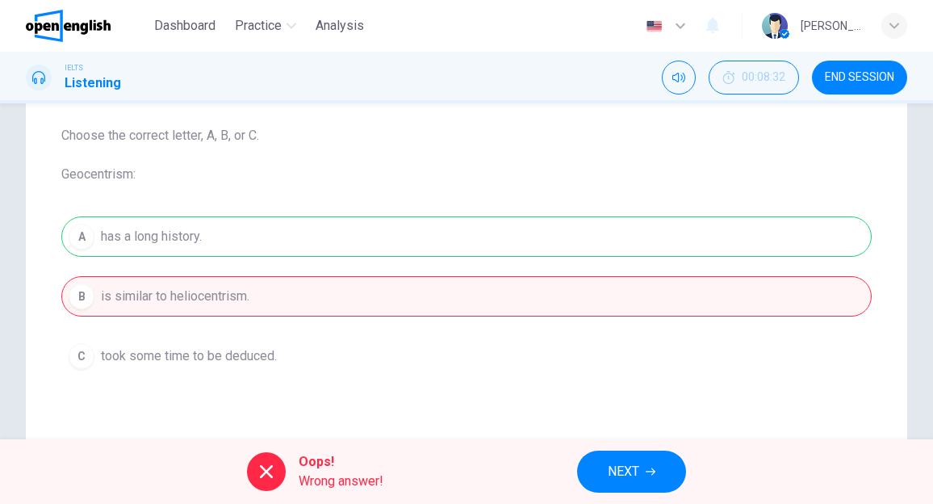
click at [592, 477] on button "NEXT" at bounding box center [631, 471] width 109 height 42
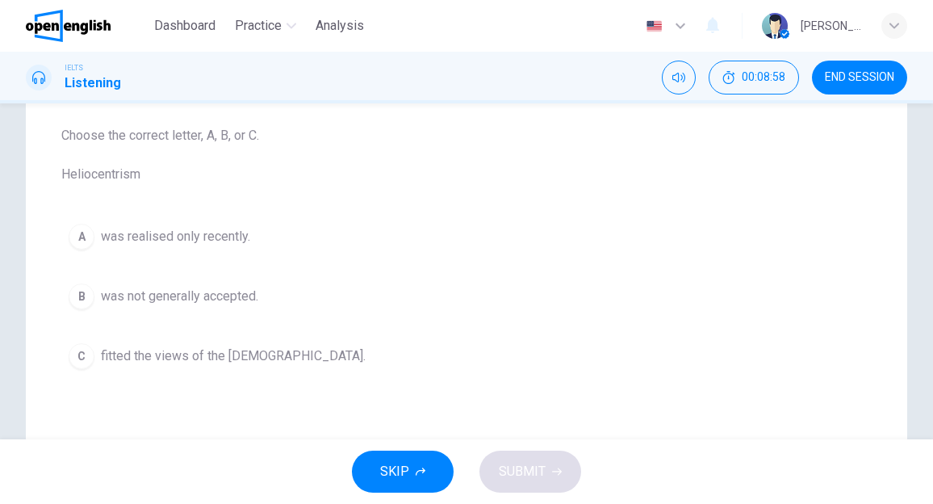
click at [207, 240] on span "was realised only recently." at bounding box center [175, 236] width 149 height 19
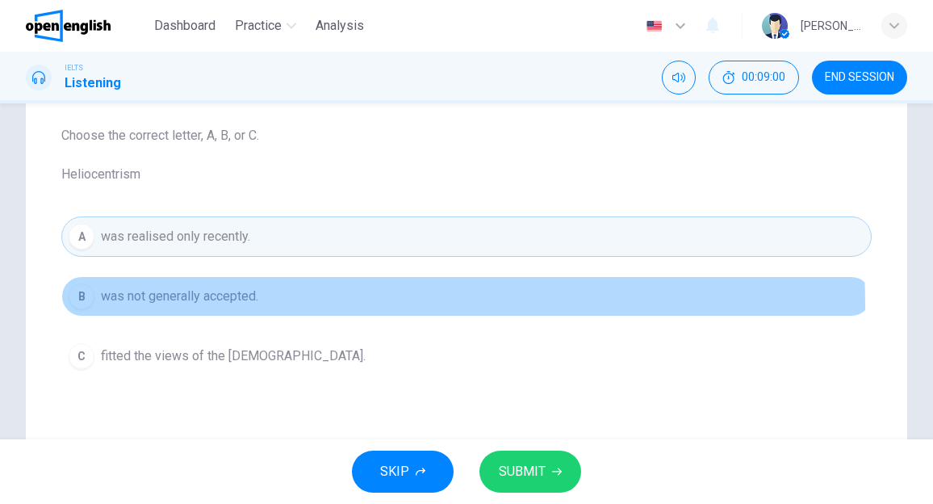
click at [187, 305] on button "B was not generally accepted." at bounding box center [466, 296] width 810 height 40
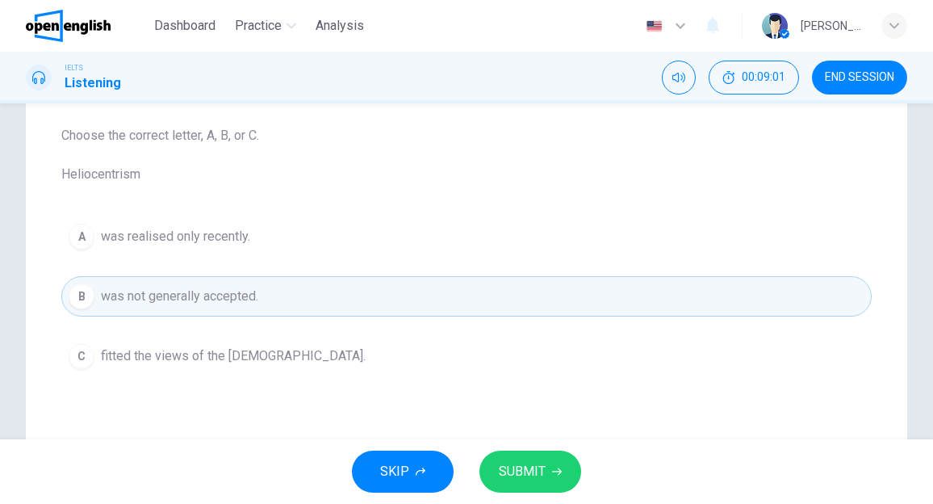
click at [527, 473] on span "SUBMIT" at bounding box center [522, 471] width 47 height 23
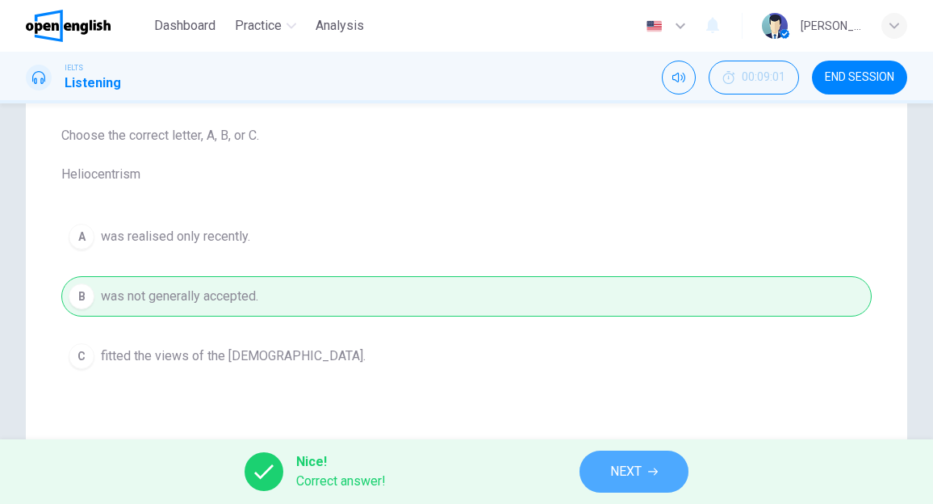
click at [598, 462] on button "NEXT" at bounding box center [633, 471] width 109 height 42
